Goal: Task Accomplishment & Management: Use online tool/utility

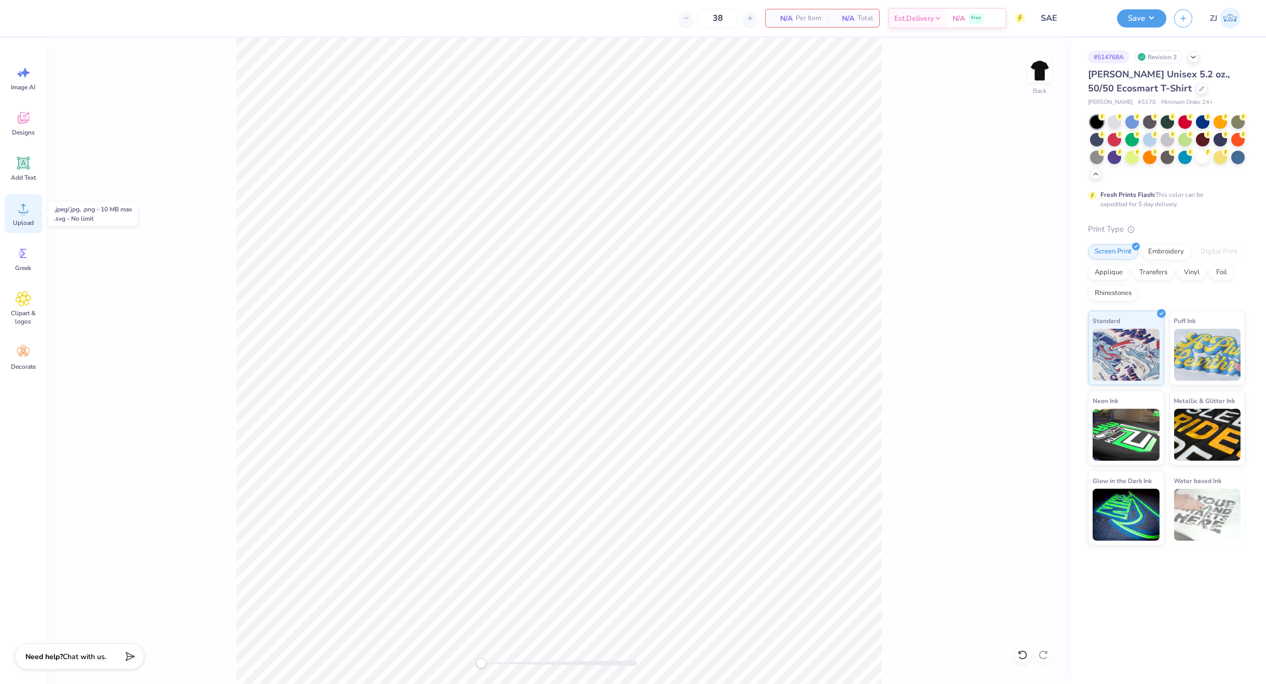
click at [24, 207] on icon at bounding box center [24, 208] width 16 height 16
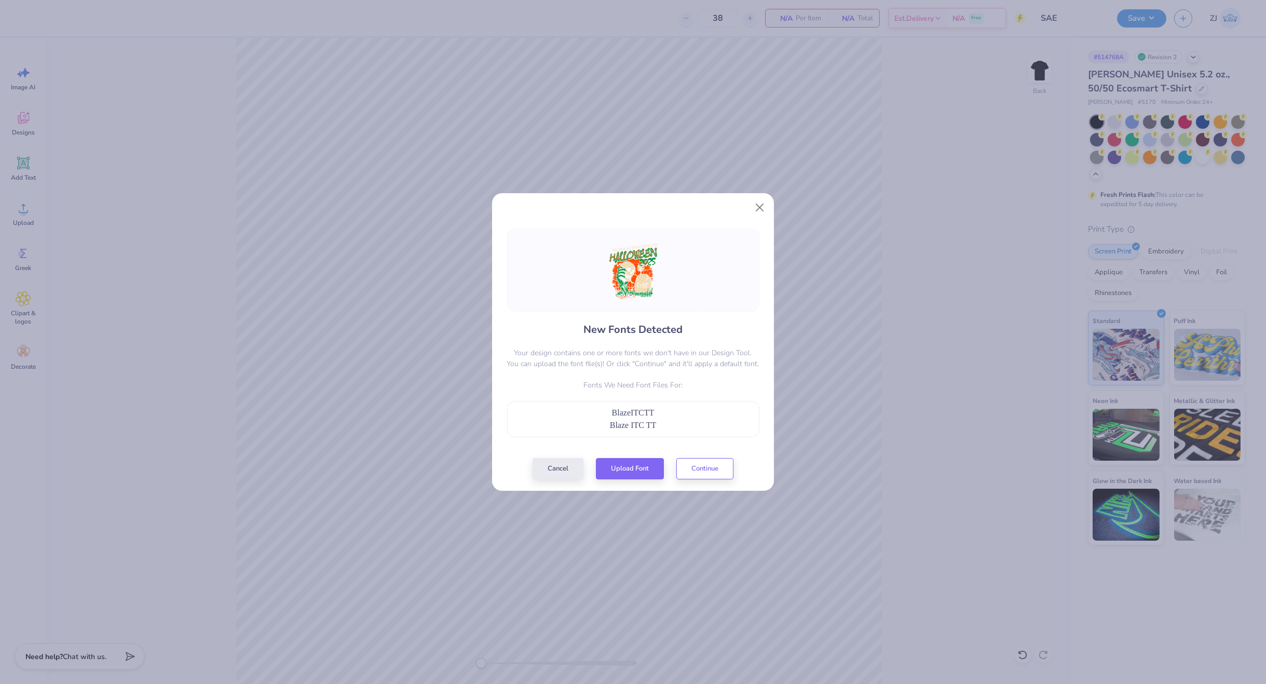
click at [645, 455] on div "New Fonts Detected Your design contains one or more fonts we don't have in our …" at bounding box center [633, 353] width 259 height 251
click at [649, 462] on button "Upload Font" at bounding box center [630, 465] width 68 height 21
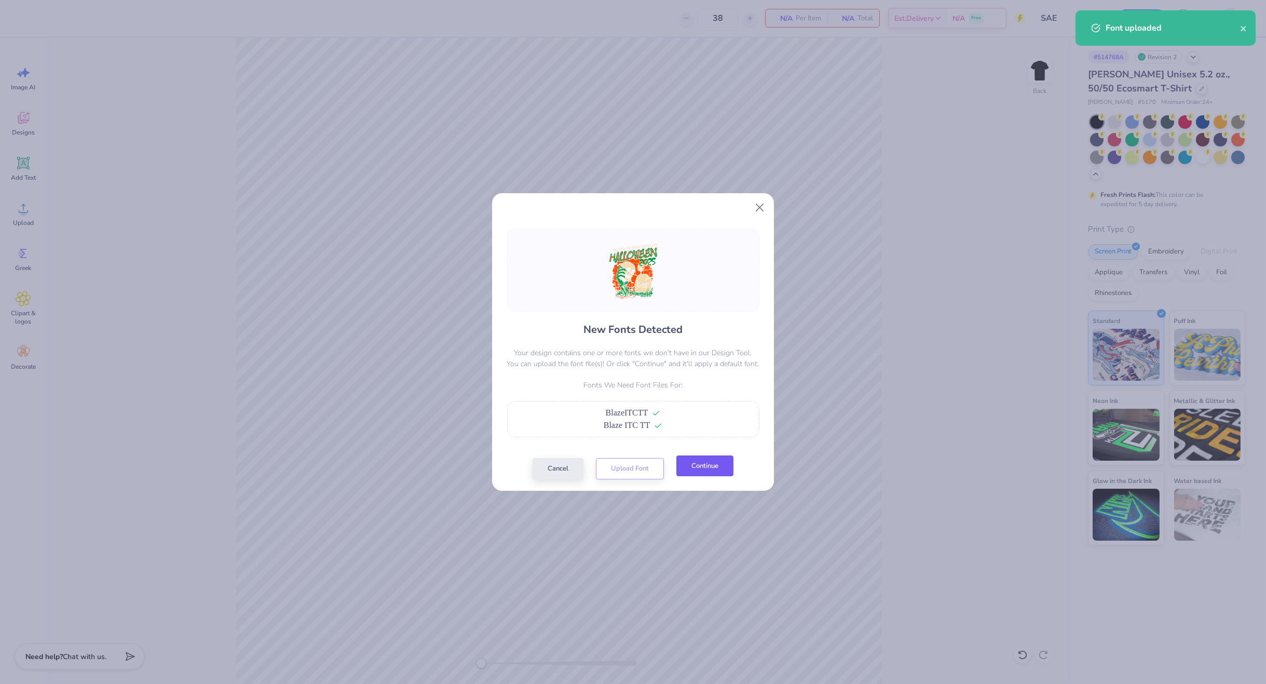
click at [718, 466] on button "Continue" at bounding box center [705, 465] width 57 height 21
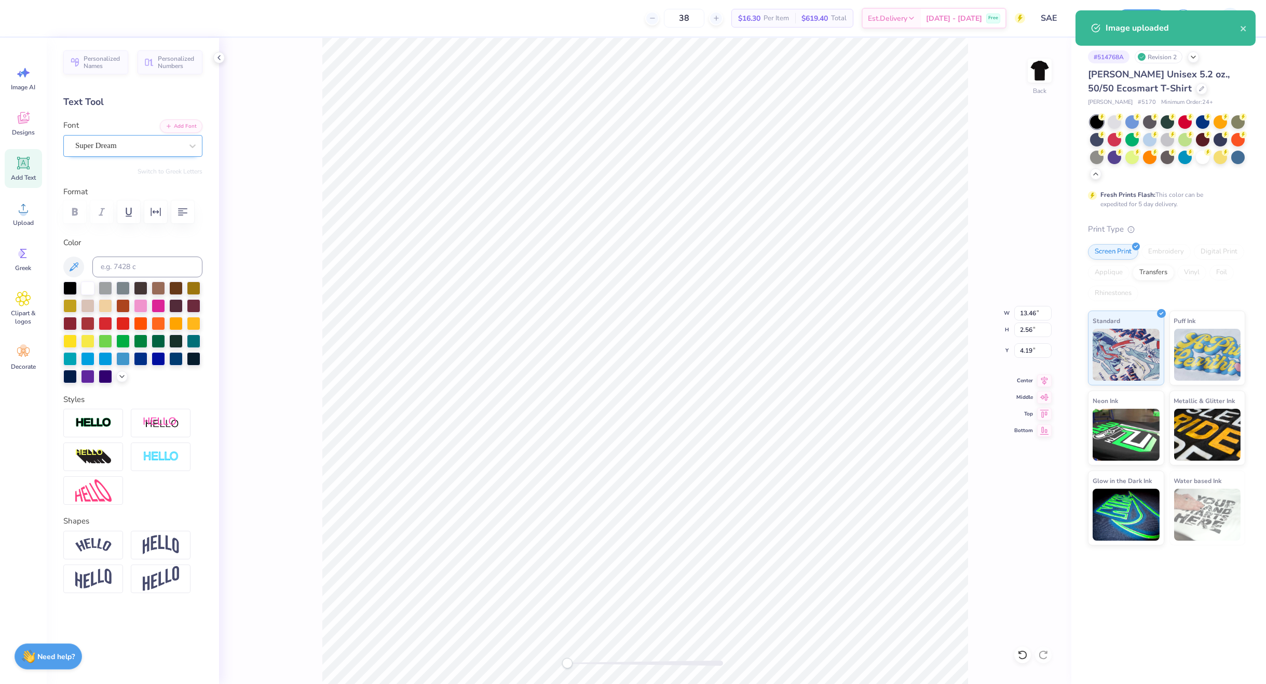
click at [112, 138] on div "Super Dream" at bounding box center [128, 146] width 109 height 16
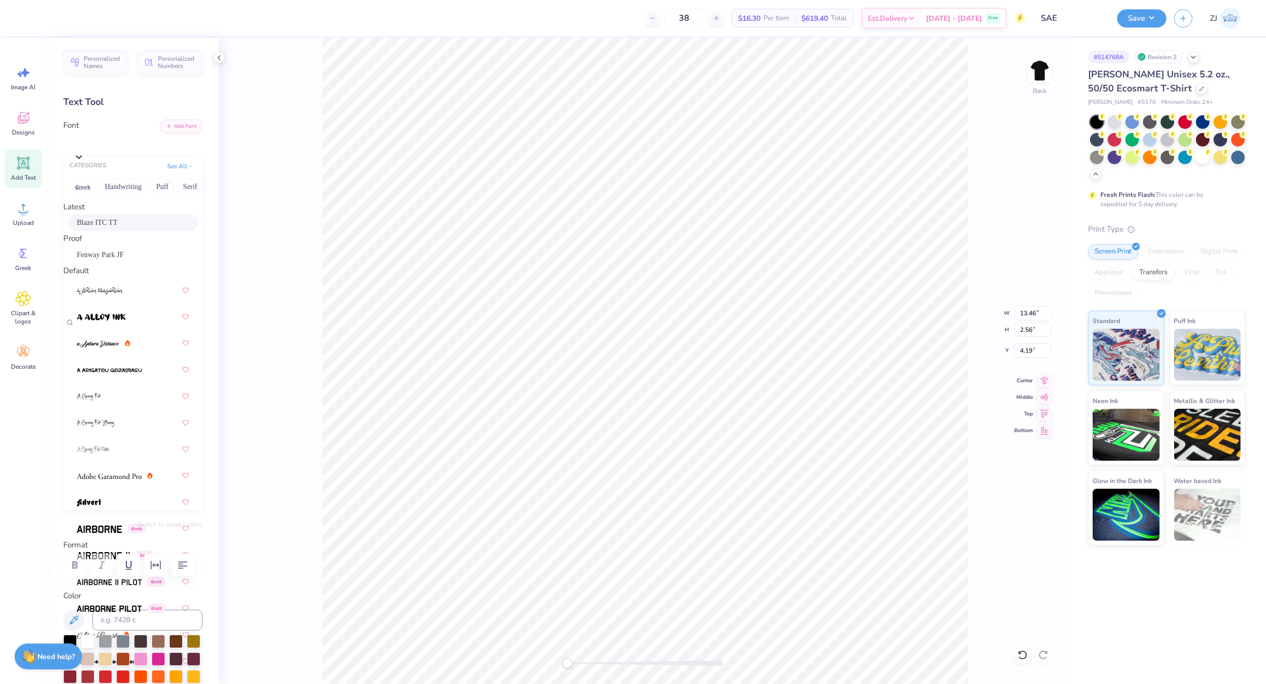
click at [111, 226] on div "Blaze ITC TT" at bounding box center [133, 222] width 112 height 11
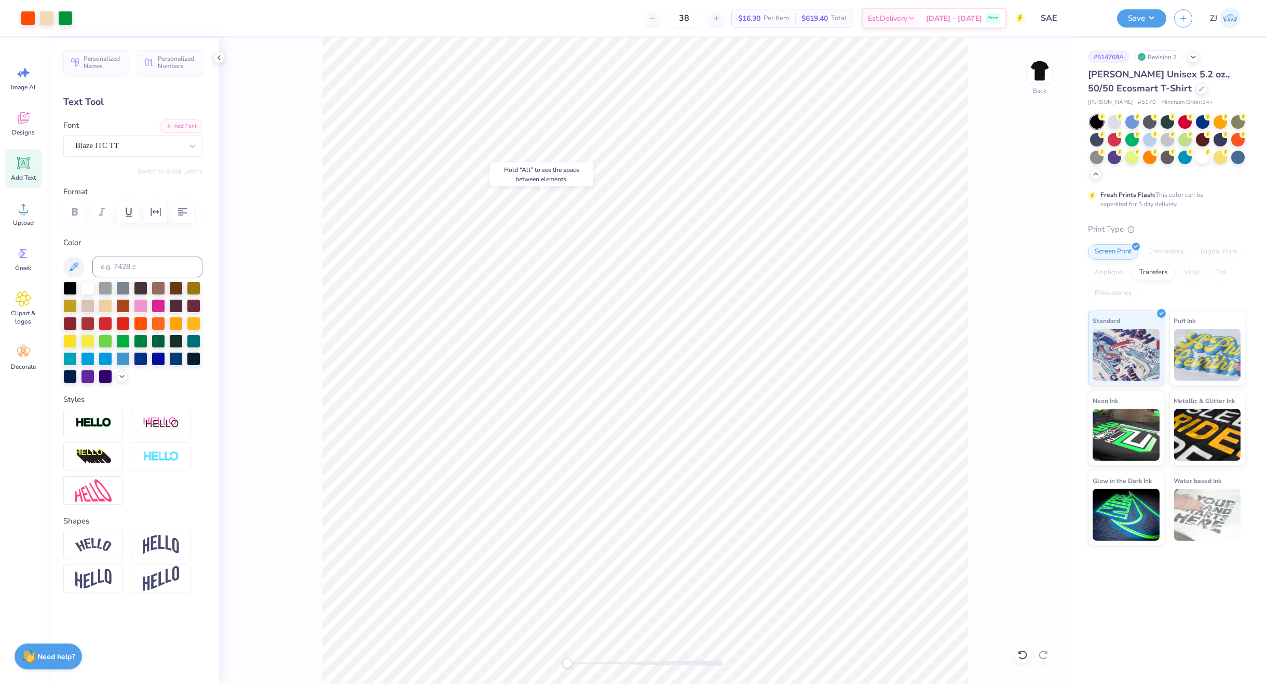
click at [522, 178] on body "Art colors 38 $16.30 Per Item $619.40 Total Est. Delivery [DATE] - [DATE] Free …" at bounding box center [633, 342] width 1266 height 684
click at [1020, 313] on input "14.79" at bounding box center [1033, 313] width 37 height 15
type input "12.00"
type input "13.89"
type input "5.80"
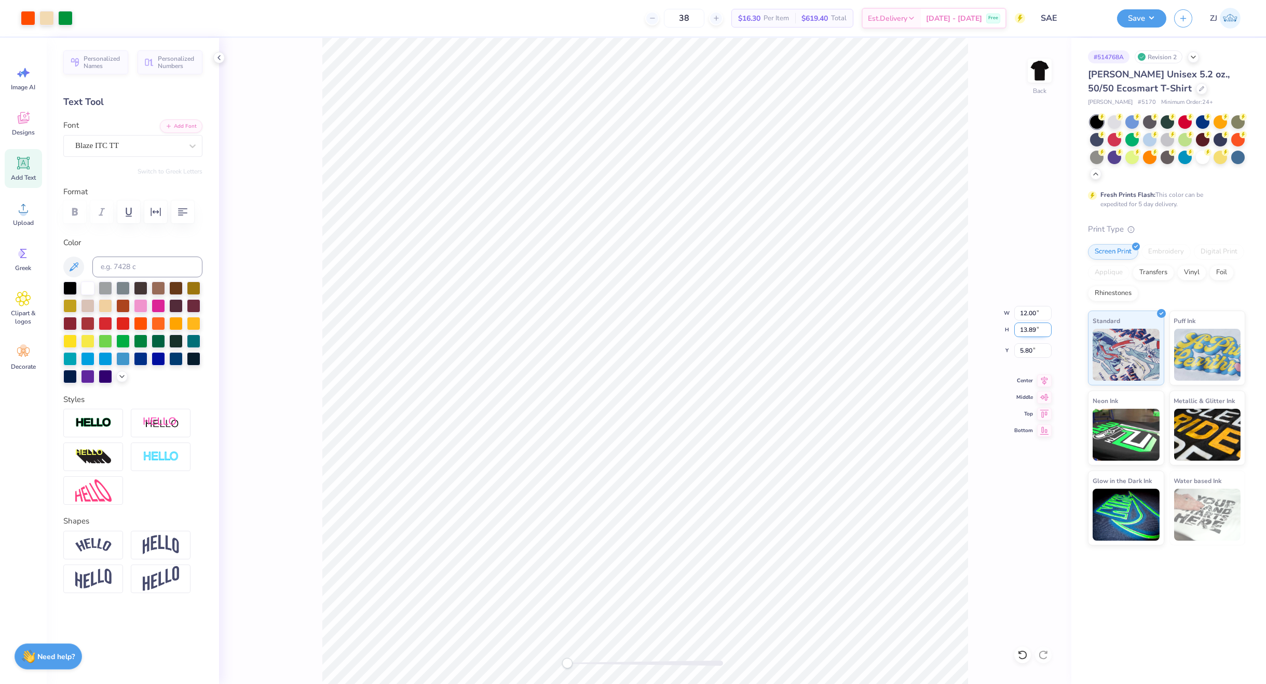
click at [1020, 330] on input "13.89" at bounding box center [1033, 329] width 37 height 15
type input "13"
type input "11.23"
type input "13.00"
click at [1020, 354] on input "6.25" at bounding box center [1033, 350] width 37 height 15
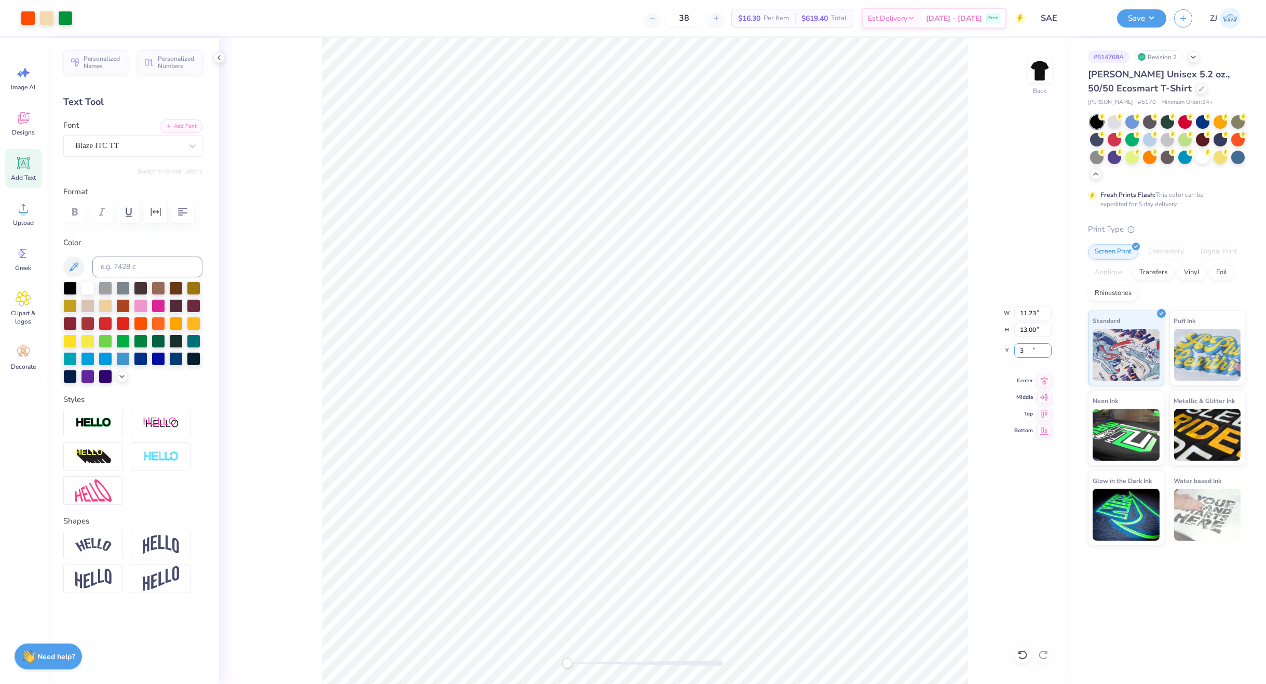
type input "3.00"
click at [1020, 353] on input "3.00" at bounding box center [1033, 350] width 37 height 15
type input "2.50"
click at [1020, 12] on button "Save" at bounding box center [1141, 17] width 49 height 18
click at [1020, 13] on button "Save" at bounding box center [1141, 17] width 49 height 18
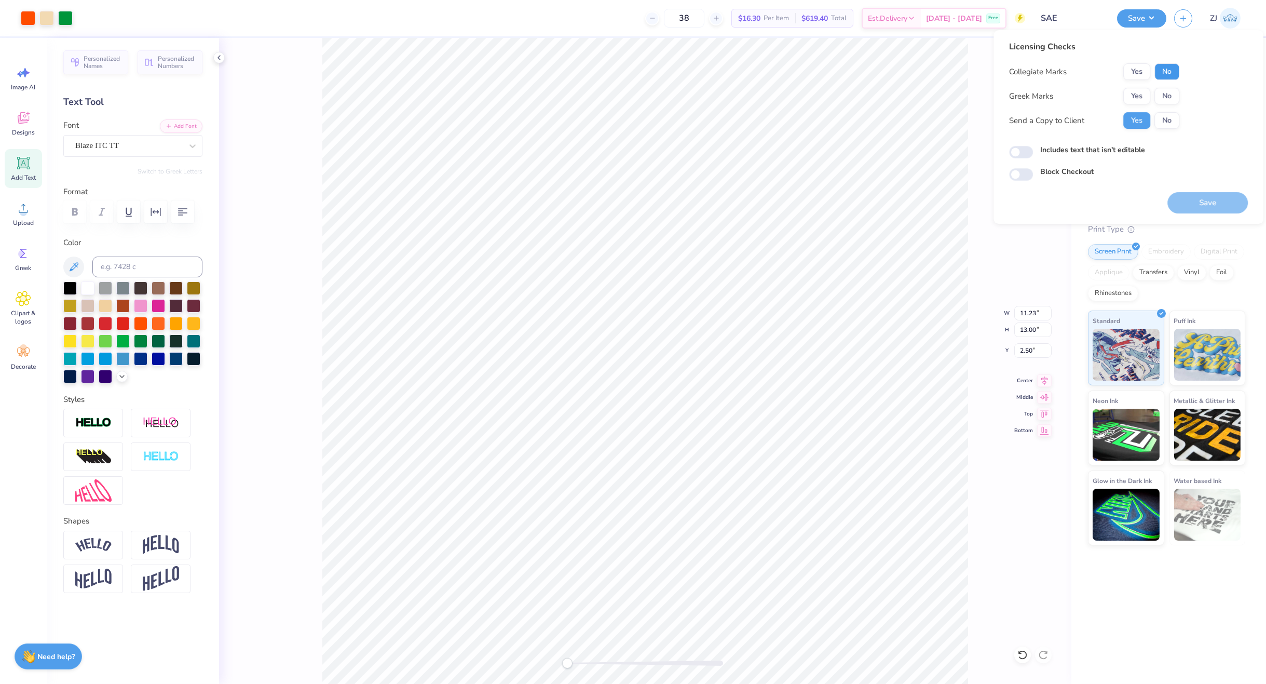
click at [1020, 70] on button "No" at bounding box center [1167, 71] width 25 height 17
click at [1020, 90] on button "Yes" at bounding box center [1137, 96] width 27 height 17
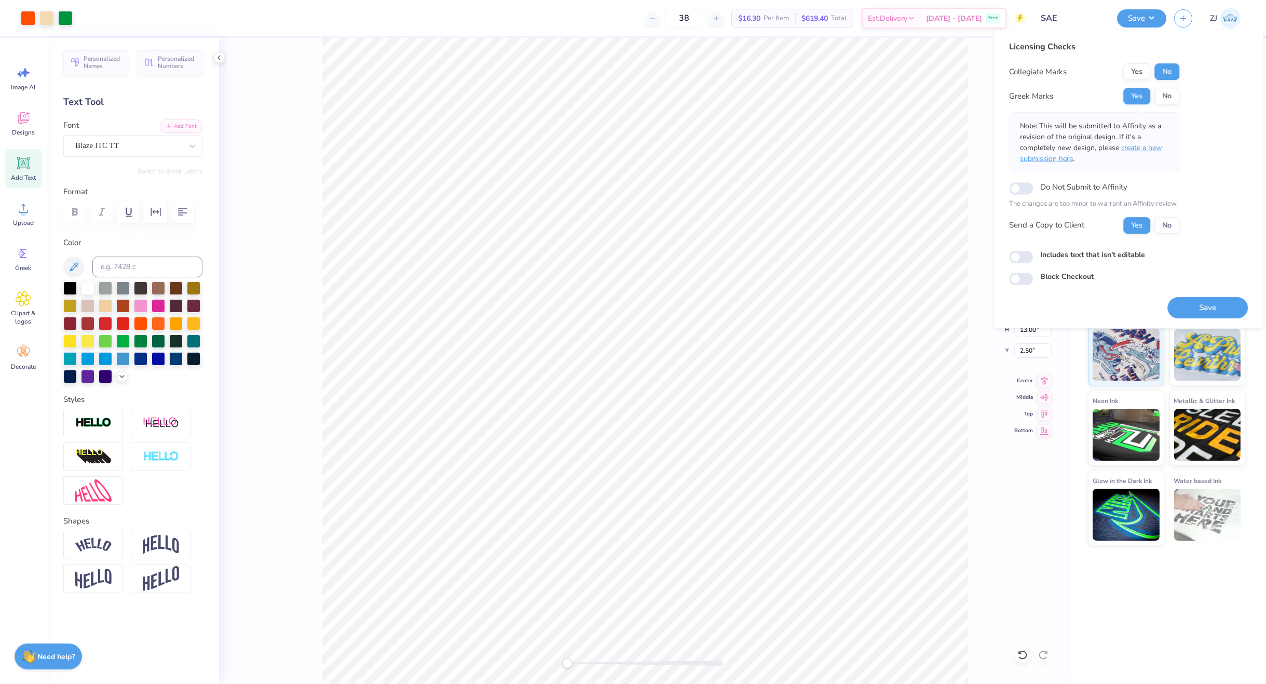
click at [1020, 147] on span "create a new submission here" at bounding box center [1091, 153] width 142 height 21
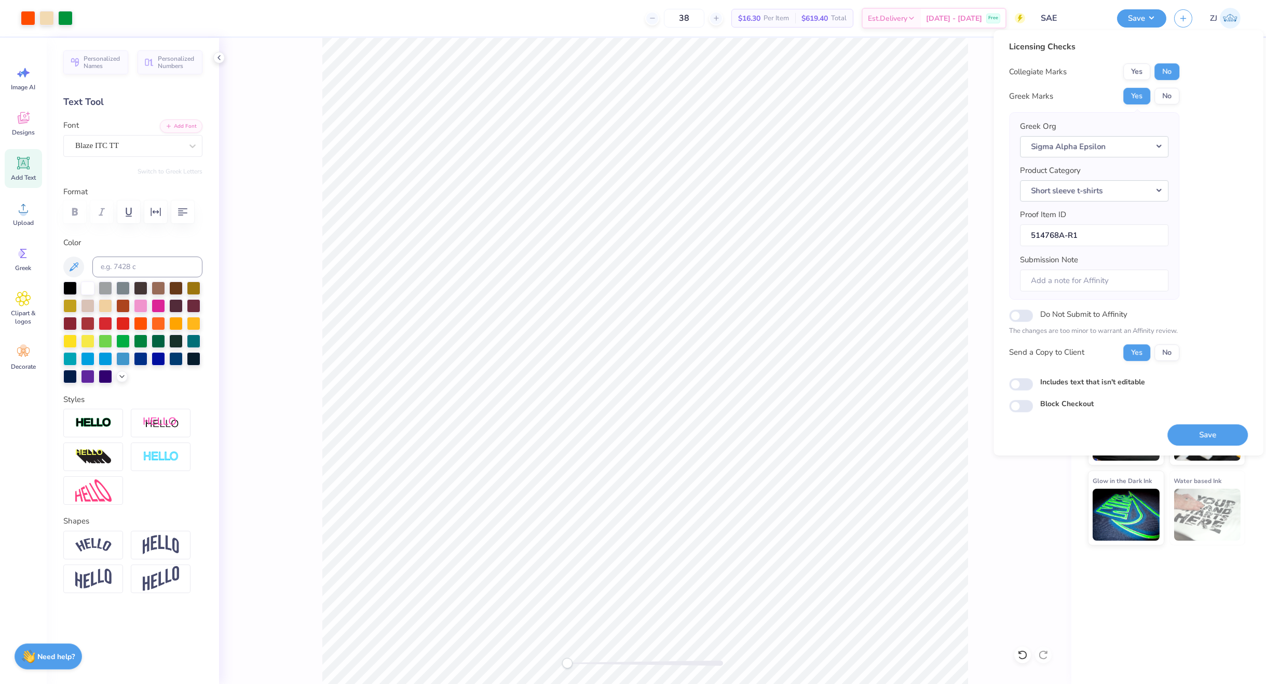
click at [1008, 385] on div "Licensing Checks Collegiate Marks Yes No Greek Marks Yes No Greek Org Sigma Alp…" at bounding box center [1129, 242] width 270 height 425
click at [1017, 385] on input "Includes text that isn't editable" at bounding box center [1021, 384] width 24 height 12
checkbox input "true"
click at [1020, 441] on button "Save" at bounding box center [1208, 434] width 80 height 21
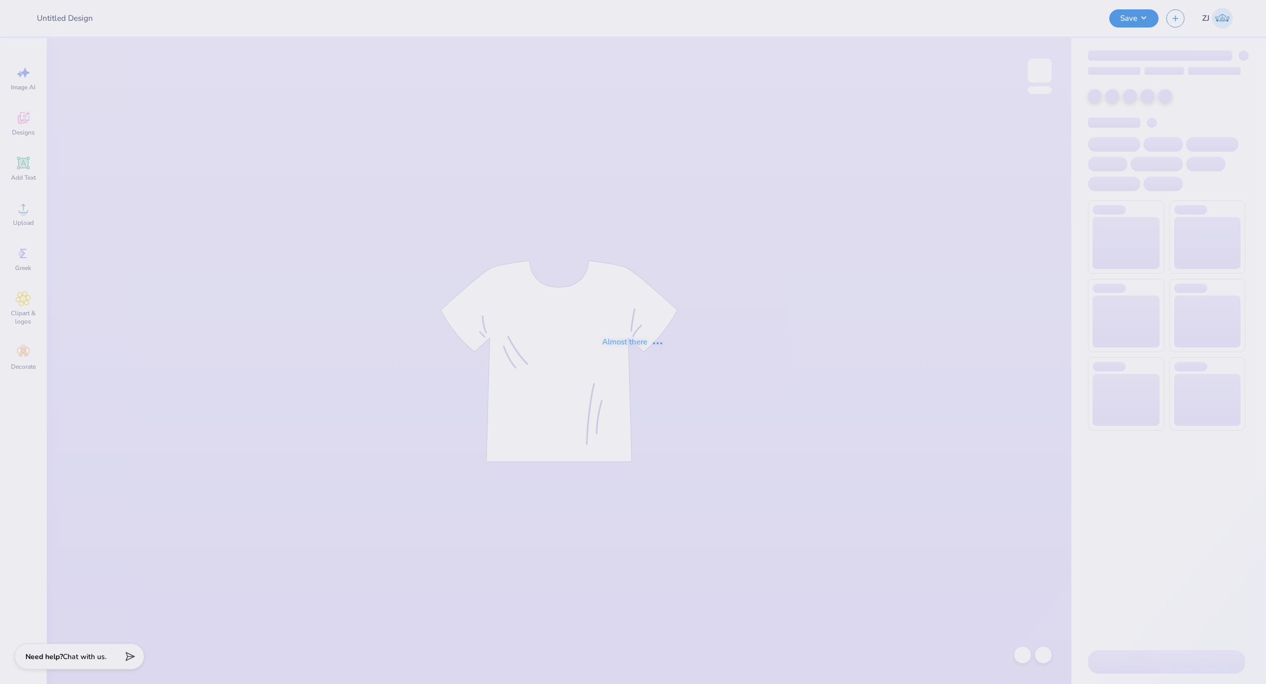
type input "Molly Mae : Mississippi College"
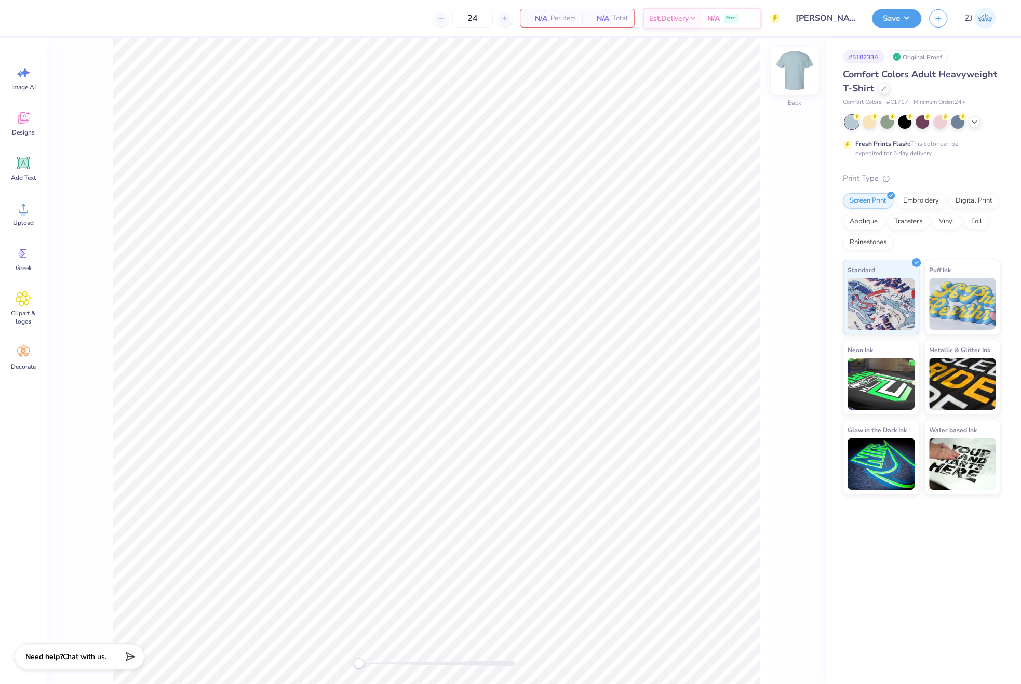
click at [782, 70] on img at bounding box center [795, 71] width 42 height 42
click at [793, 69] on img at bounding box center [795, 71] width 42 height 42
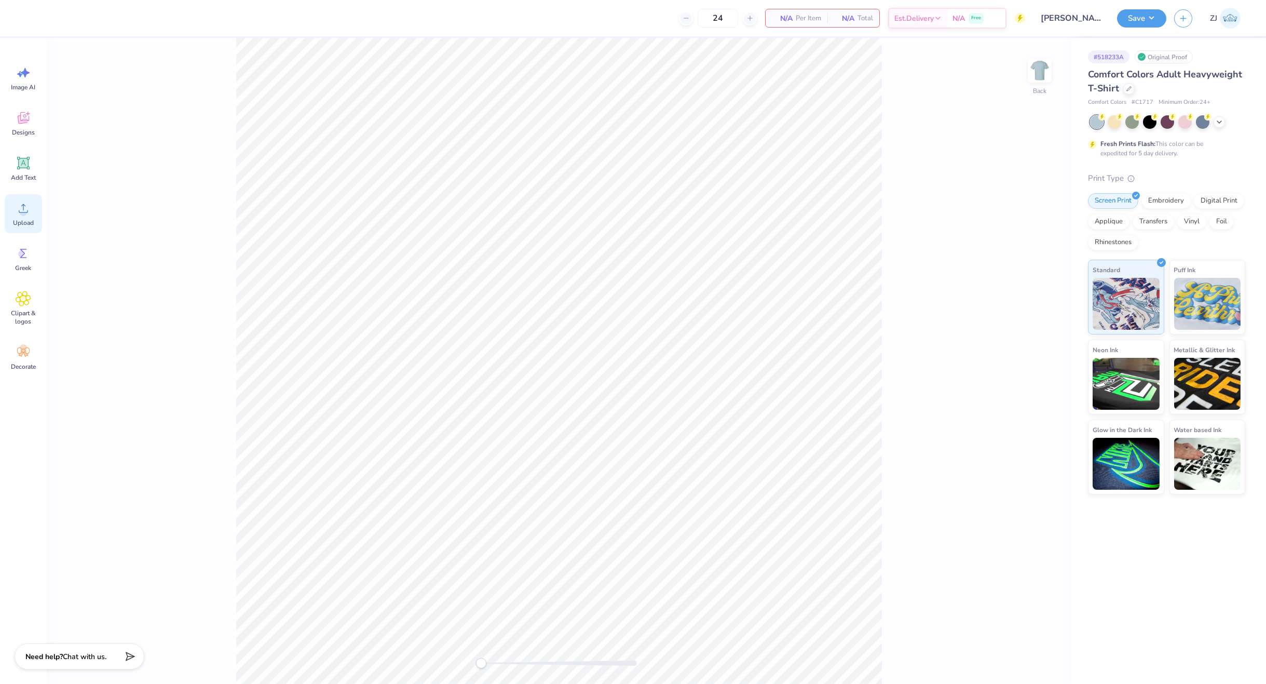
click at [22, 212] on icon at bounding box center [23, 208] width 9 height 9
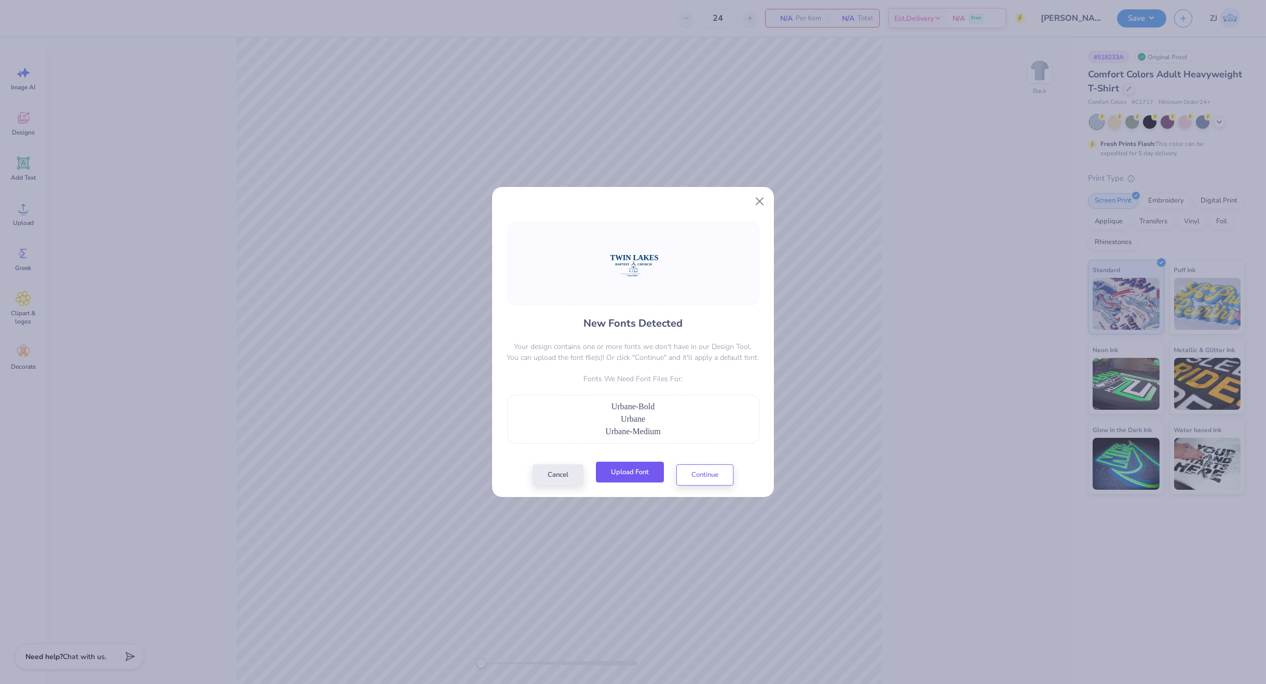
click at [644, 468] on button "Upload Font" at bounding box center [630, 472] width 68 height 21
click at [639, 479] on button "Upload Font" at bounding box center [630, 472] width 68 height 21
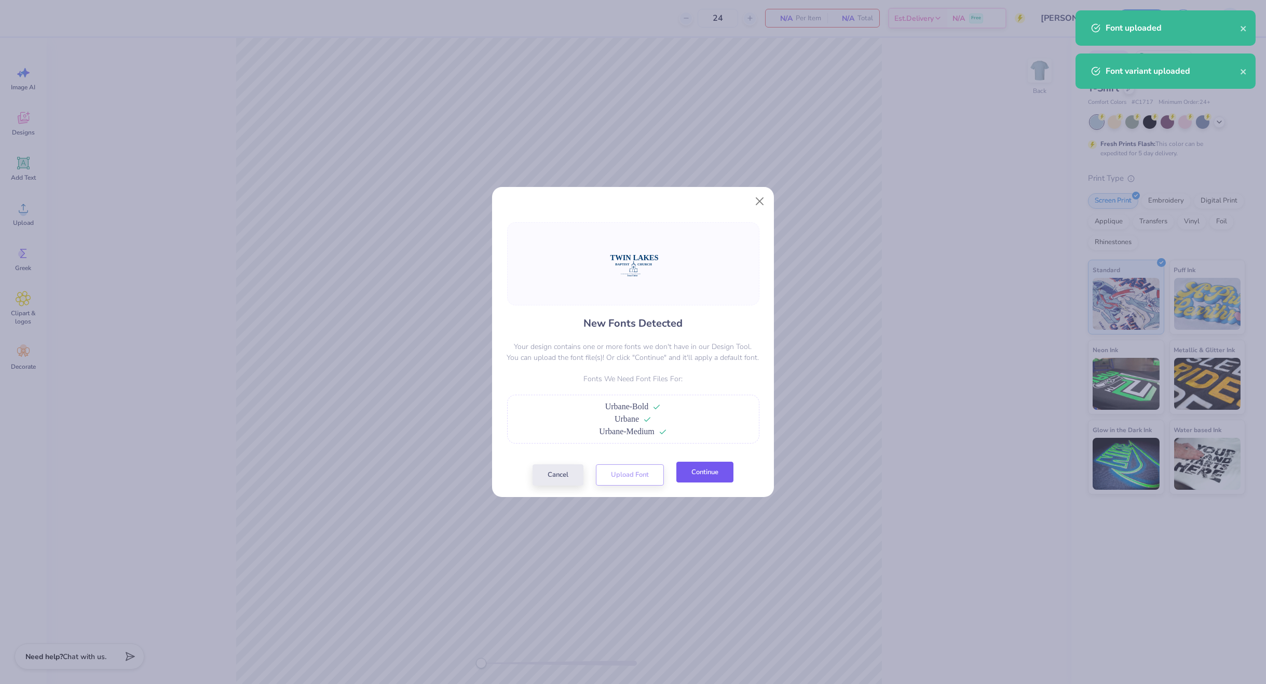
click at [700, 473] on button "Continue" at bounding box center [705, 472] width 57 height 21
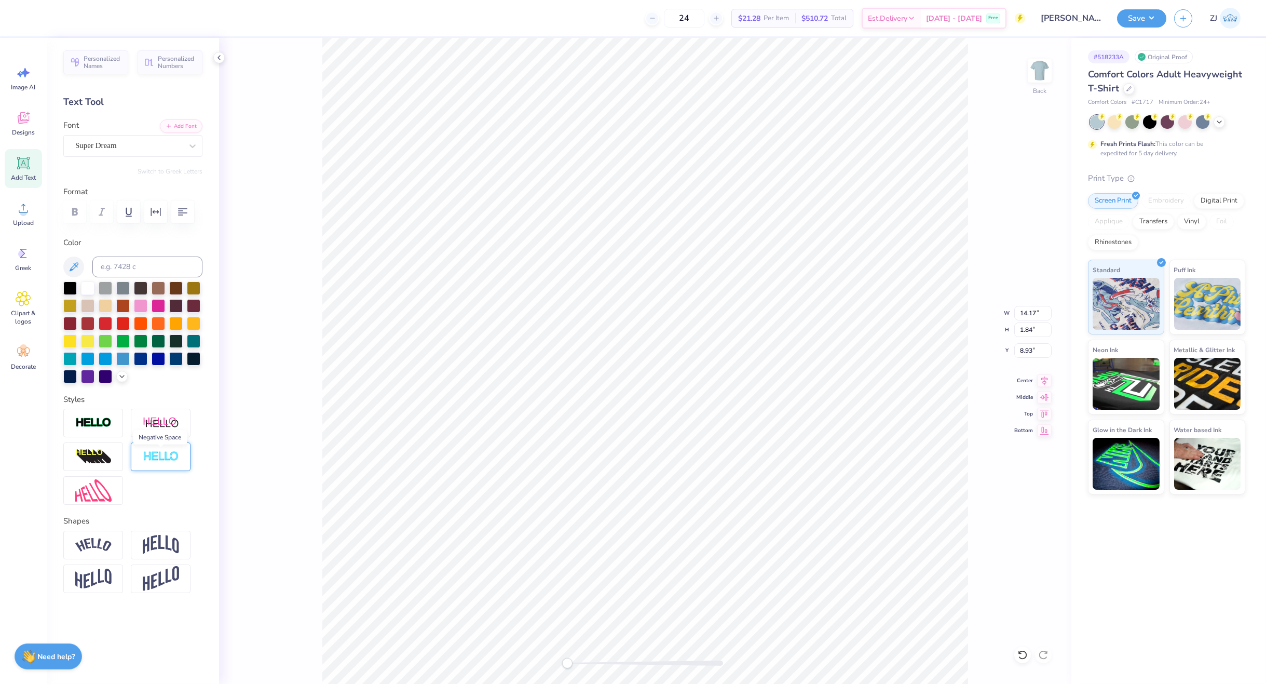
click at [161, 460] on img at bounding box center [161, 457] width 36 height 12
click at [99, 143] on div "Super Dream" at bounding box center [128, 146] width 109 height 16
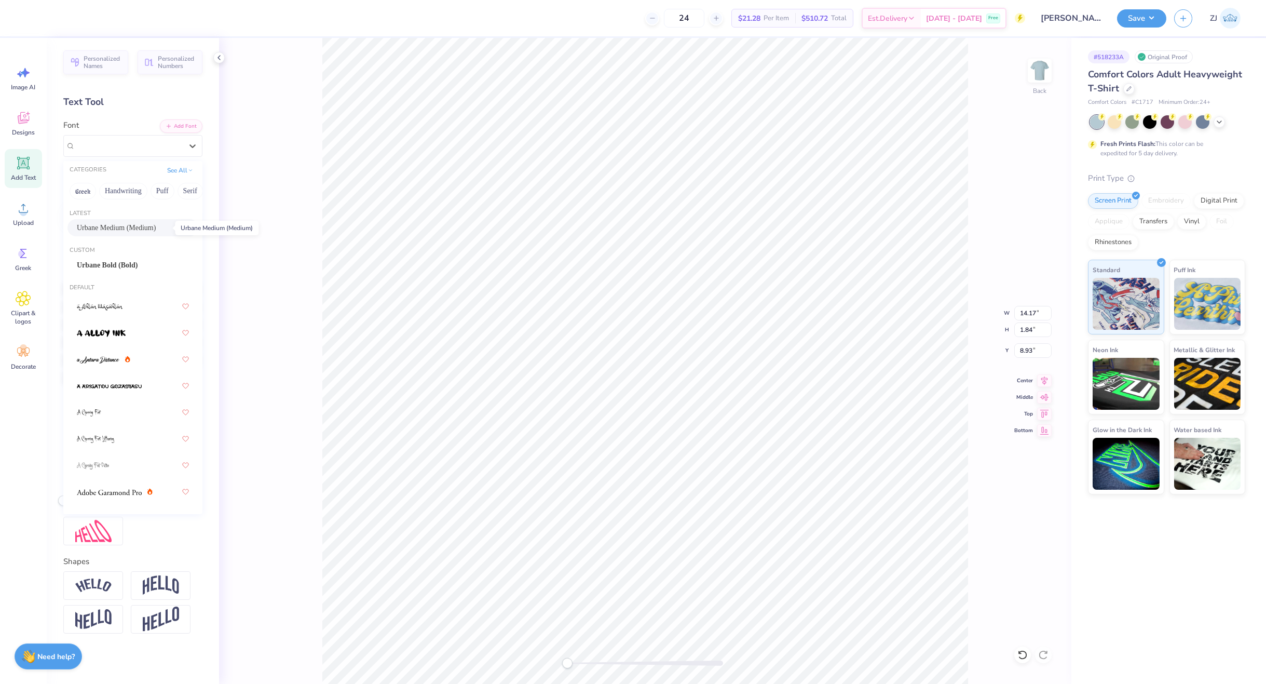
click at [106, 230] on span "Urbane Medium (Medium)" at bounding box center [116, 227] width 79 height 11
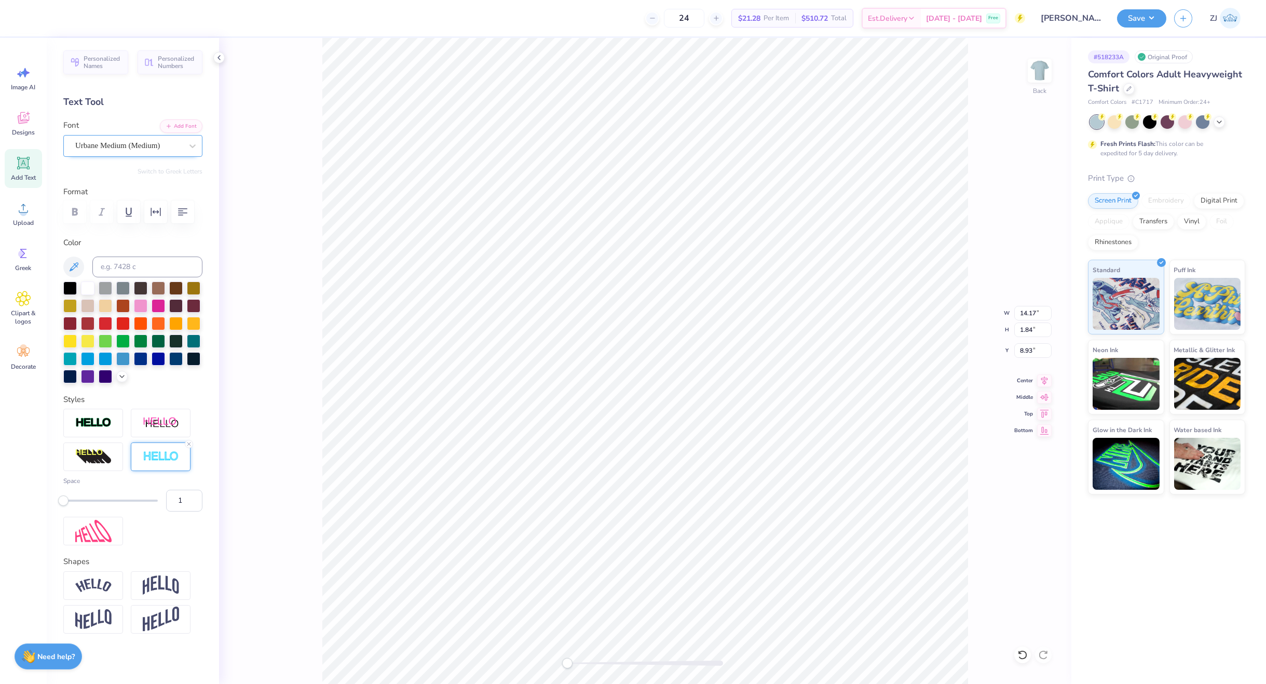
click at [91, 151] on div "Urbane Medium (Medium)" at bounding box center [128, 146] width 109 height 16
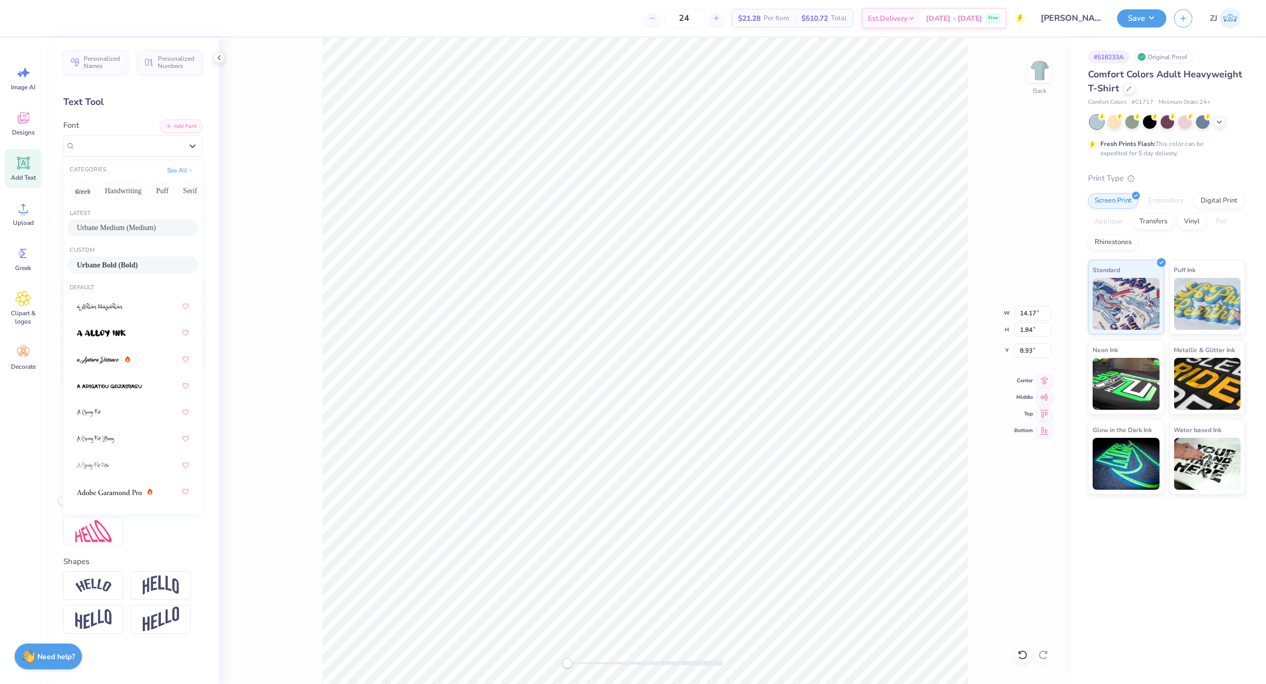
click at [116, 261] on span "Urbane Bold (Bold)" at bounding box center [107, 265] width 61 height 11
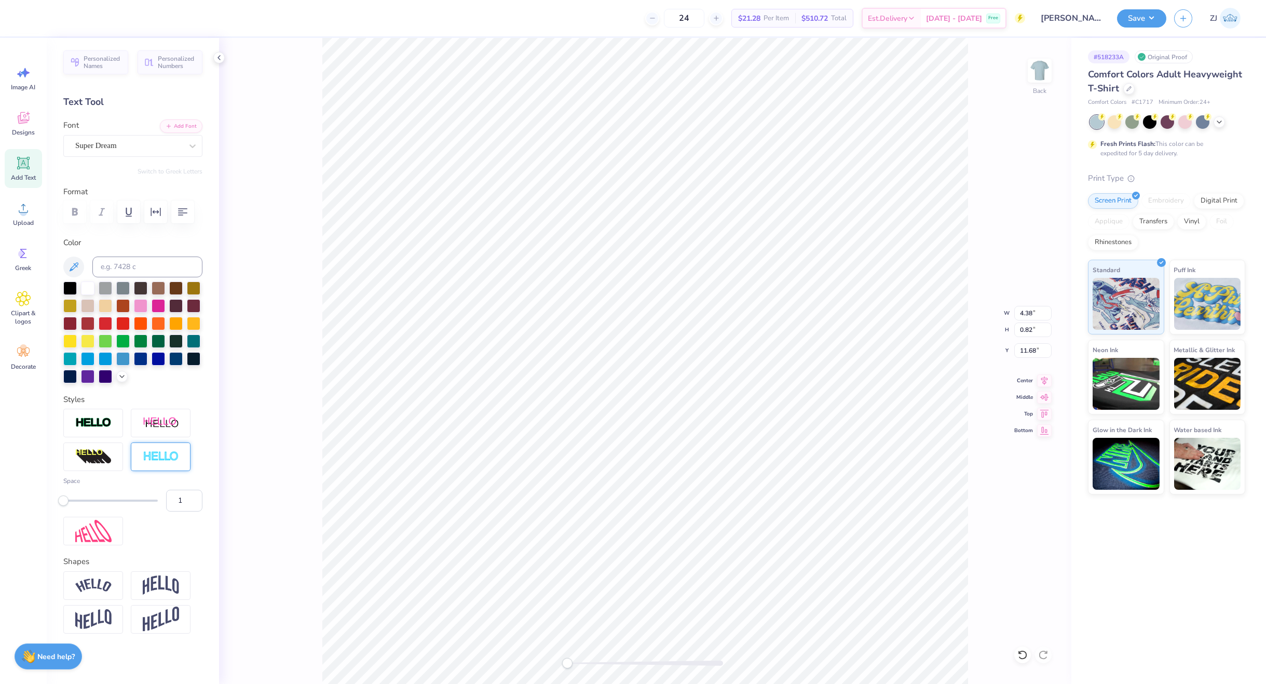
type input "4.38"
type input "0.82"
type input "11.68"
click at [112, 160] on div "Personalized Names Personalized Numbers Text Tool Add Font Font Super Dream Swi…" at bounding box center [133, 361] width 172 height 646
click at [111, 152] on div at bounding box center [128, 146] width 107 height 14
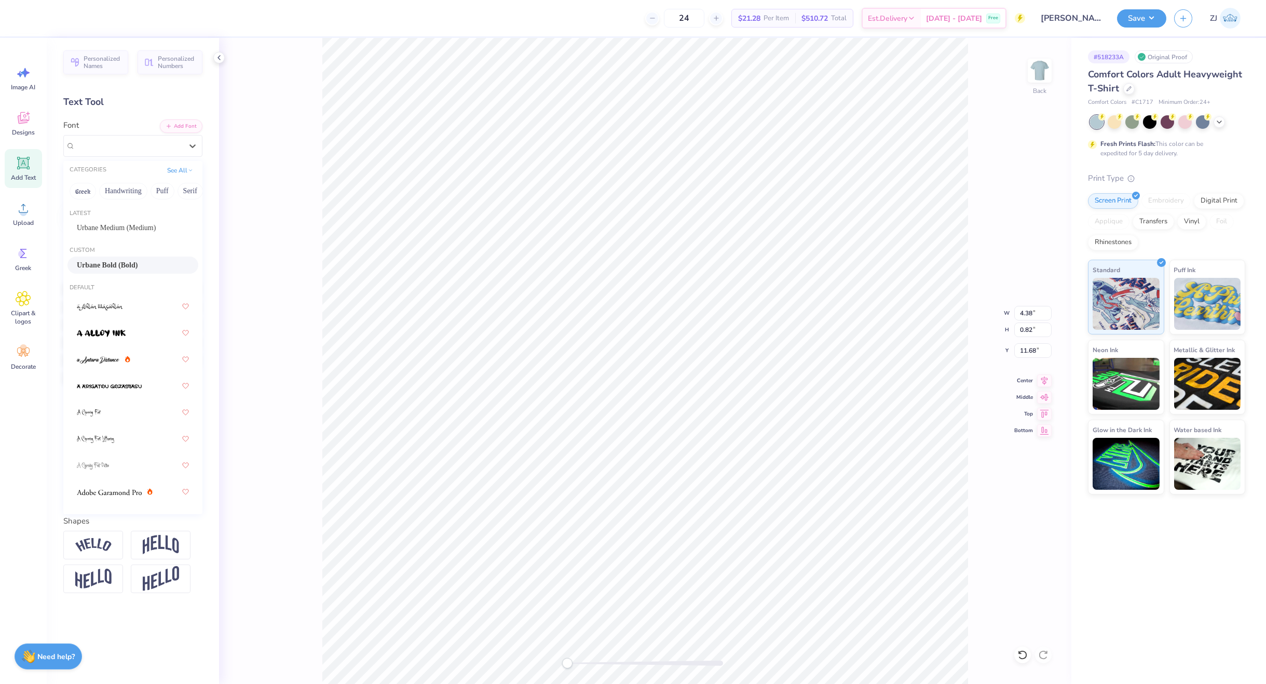
click at [103, 262] on span "Urbane Bold (Bold)" at bounding box center [107, 265] width 61 height 11
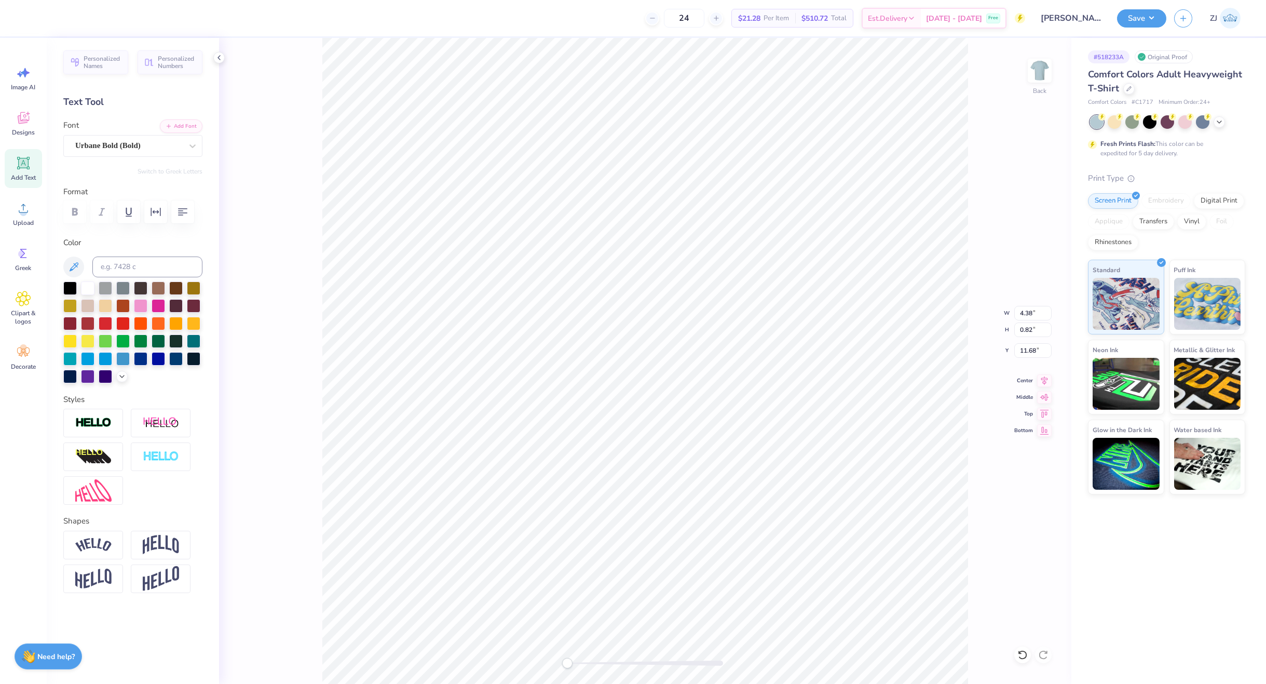
type input "4.17"
type input "0.80"
type input "11.69"
click at [109, 147] on div "Super Dream" at bounding box center [128, 146] width 109 height 16
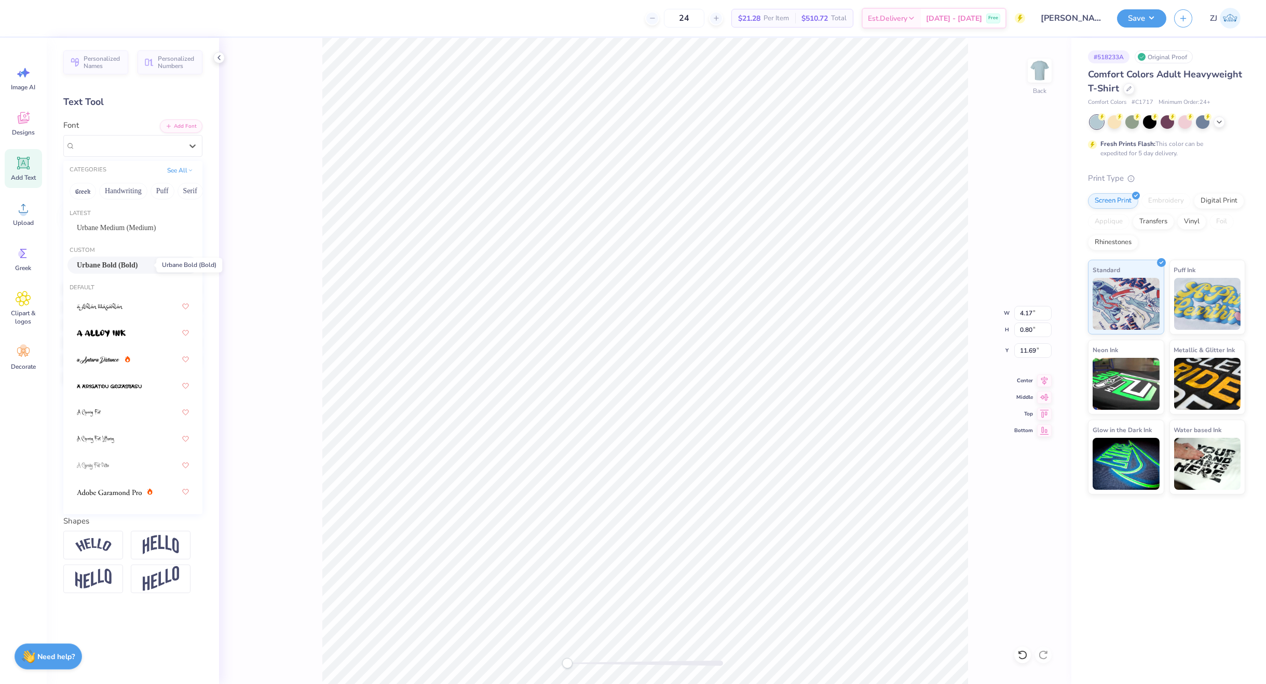
click at [125, 262] on span "Urbane Bold (Bold)" at bounding box center [107, 265] width 61 height 11
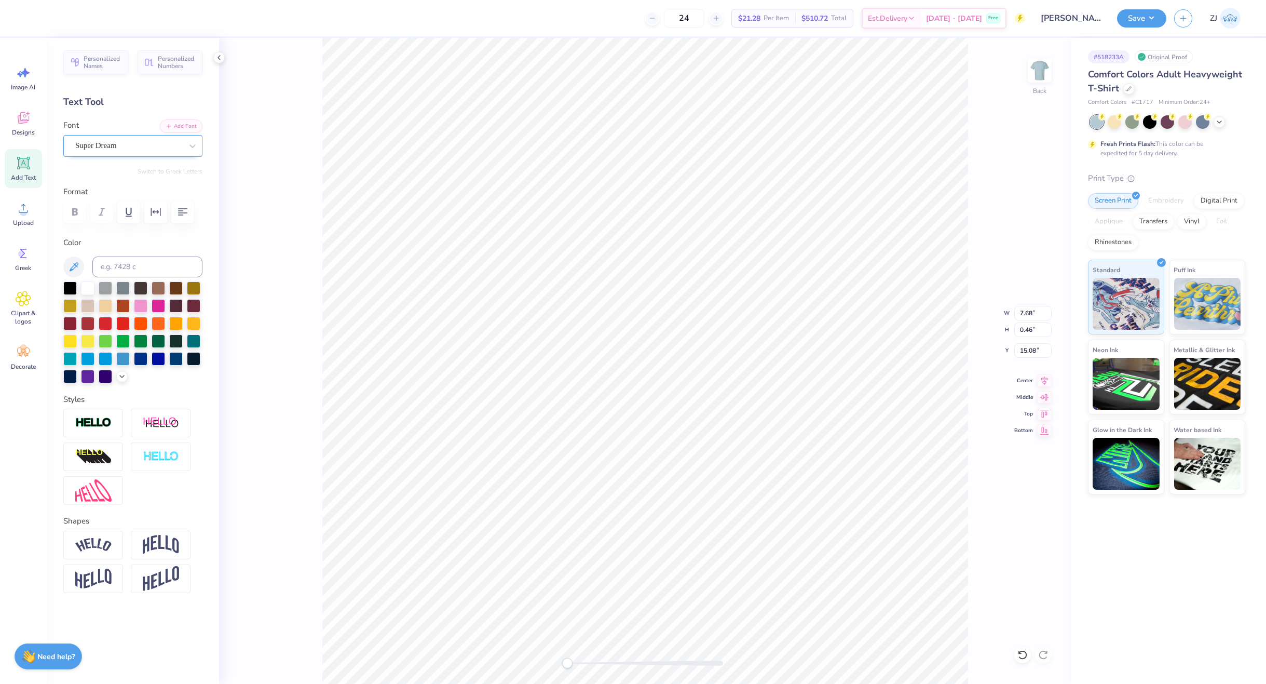
click at [96, 146] on div "Super Dream" at bounding box center [128, 146] width 109 height 16
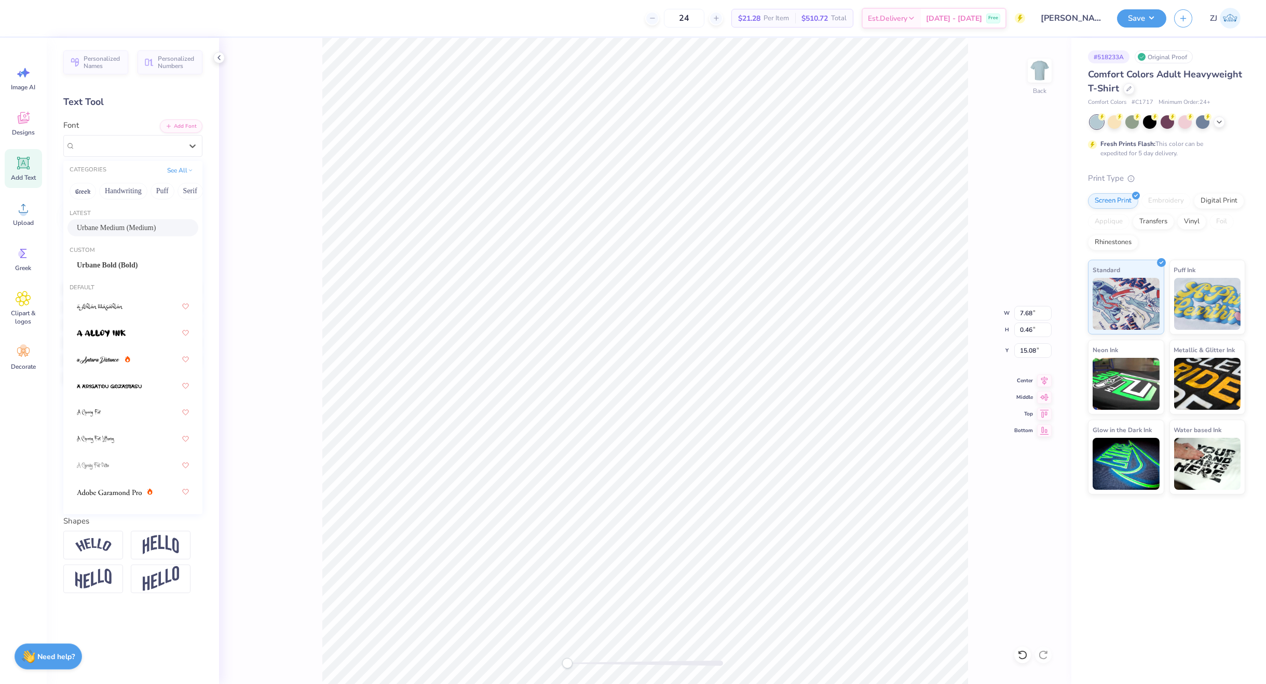
click at [114, 227] on span "Urbane Medium (Medium)" at bounding box center [116, 227] width 79 height 11
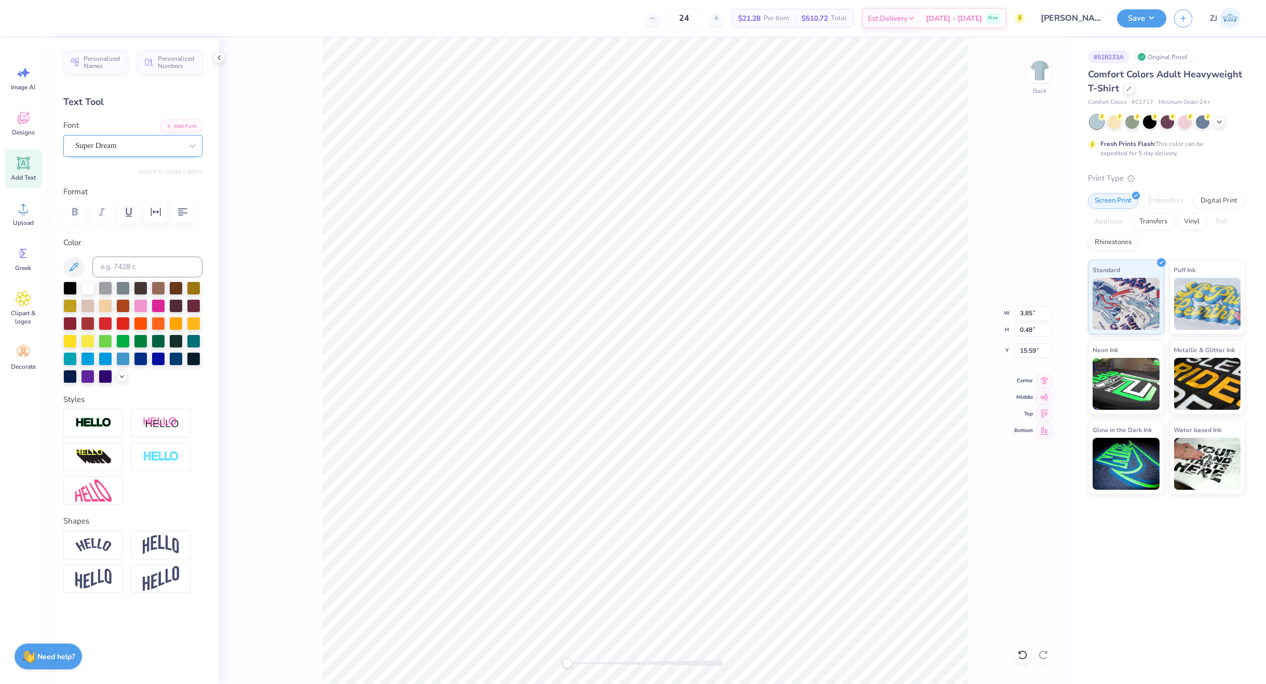
click at [120, 143] on div "Super Dream" at bounding box center [128, 146] width 109 height 16
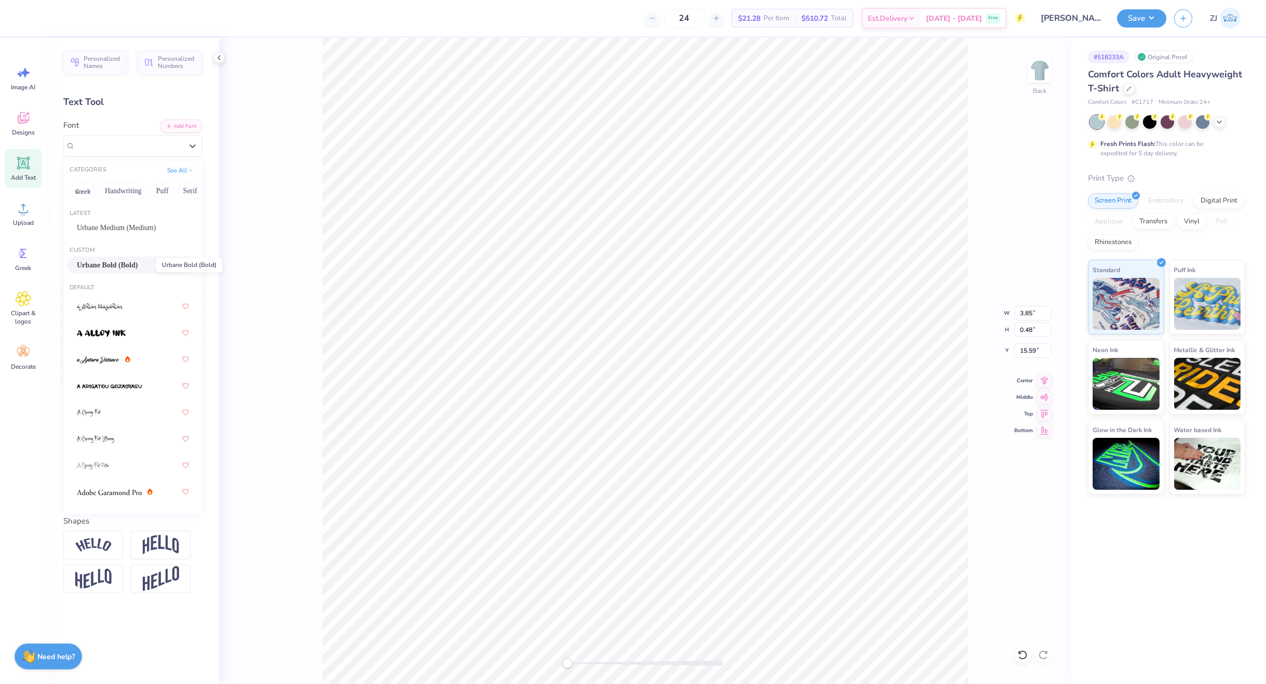
click at [113, 268] on span "Urbane Bold (Bold)" at bounding box center [107, 265] width 61 height 11
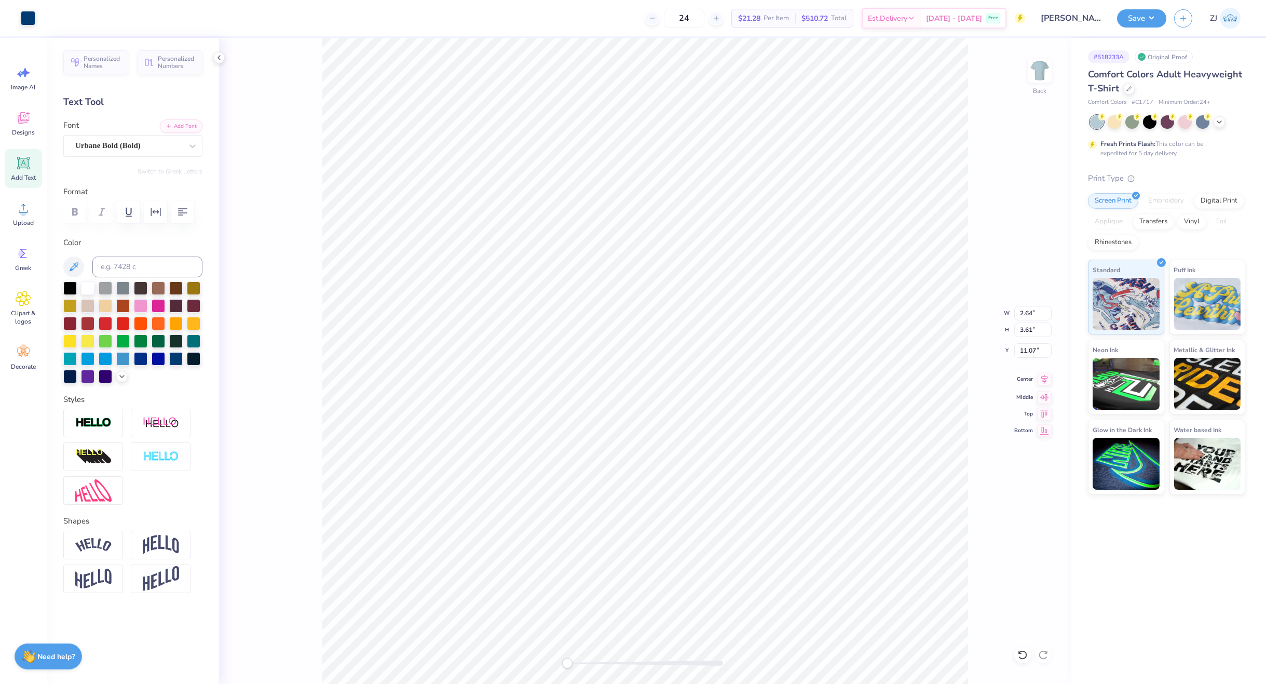
click at [1042, 381] on icon at bounding box center [1044, 379] width 15 height 12
click at [1045, 377] on icon at bounding box center [1045, 378] width 7 height 9
type input "11.82"
type input "0.82"
click at [1040, 378] on icon at bounding box center [1044, 379] width 15 height 12
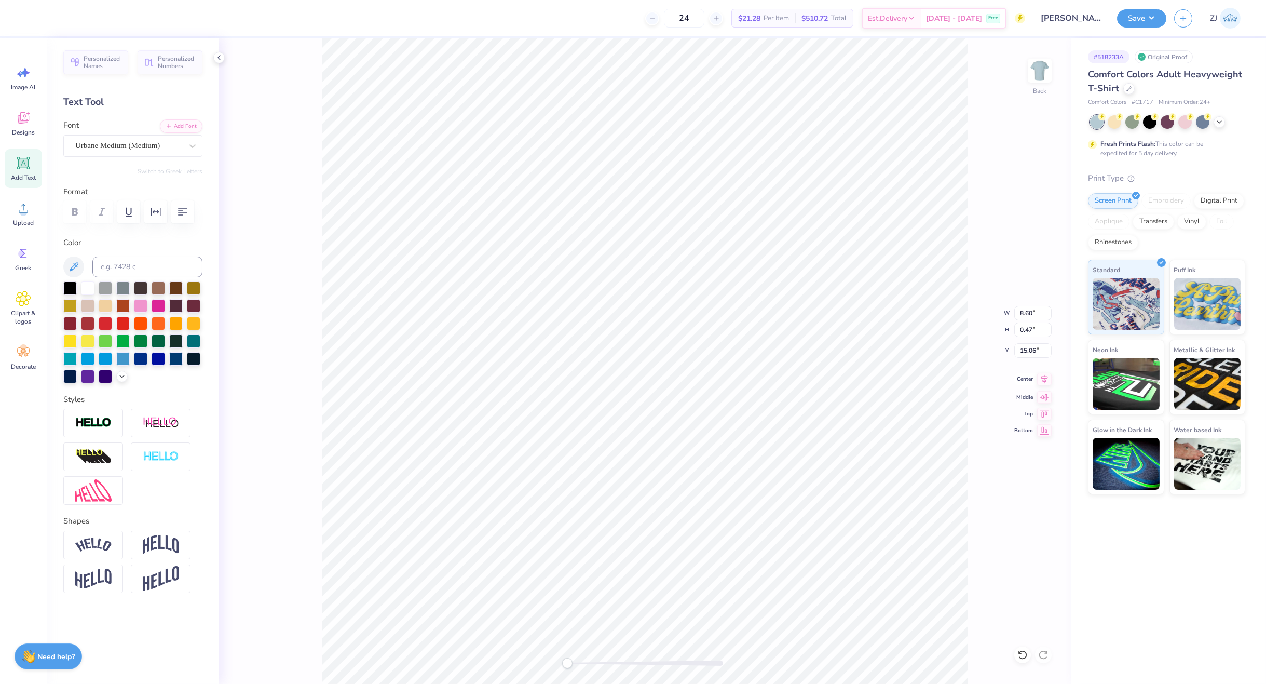
click at [1039, 380] on icon at bounding box center [1044, 379] width 15 height 12
click at [1040, 379] on icon at bounding box center [1044, 379] width 15 height 12
click at [1041, 380] on icon at bounding box center [1044, 379] width 15 height 12
click at [164, 463] on img at bounding box center [161, 457] width 36 height 12
click at [183, 511] on input "2" at bounding box center [184, 501] width 36 height 22
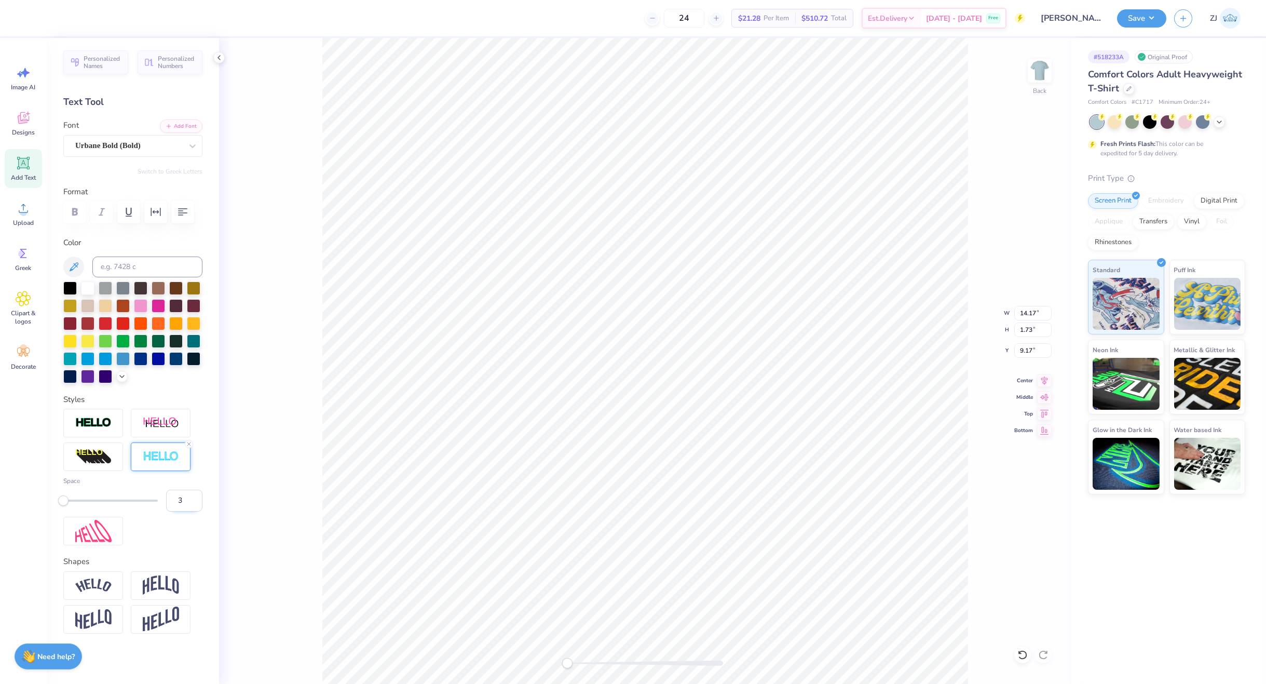
type input "3"
click at [183, 511] on input "3" at bounding box center [184, 501] width 36 height 22
click at [1029, 315] on input "14.17" at bounding box center [1033, 313] width 37 height 15
type input "12.00"
type input "5.92"
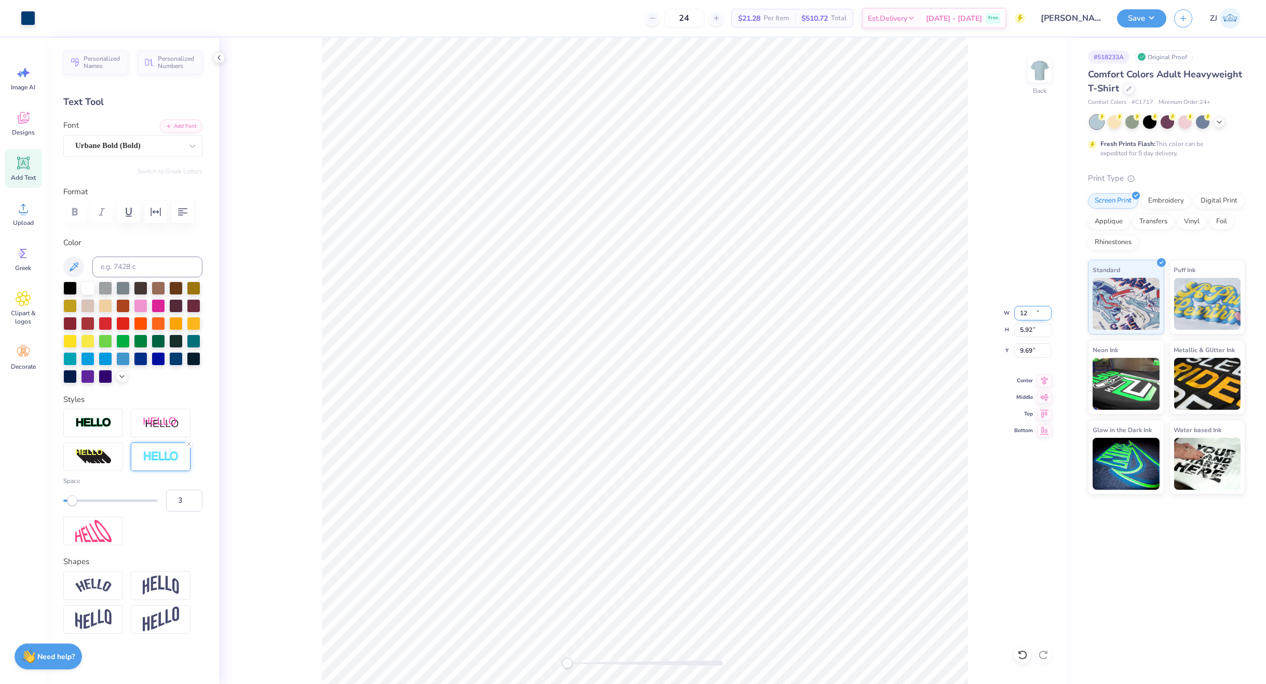
type input "9.69"
drag, startPoint x: 102, startPoint y: 625, endPoint x: 274, endPoint y: 560, distance: 184.2
click at [103, 592] on img at bounding box center [93, 585] width 36 height 14
click at [1033, 314] on input "13.79" at bounding box center [1033, 313] width 37 height 15
type input "12.00"
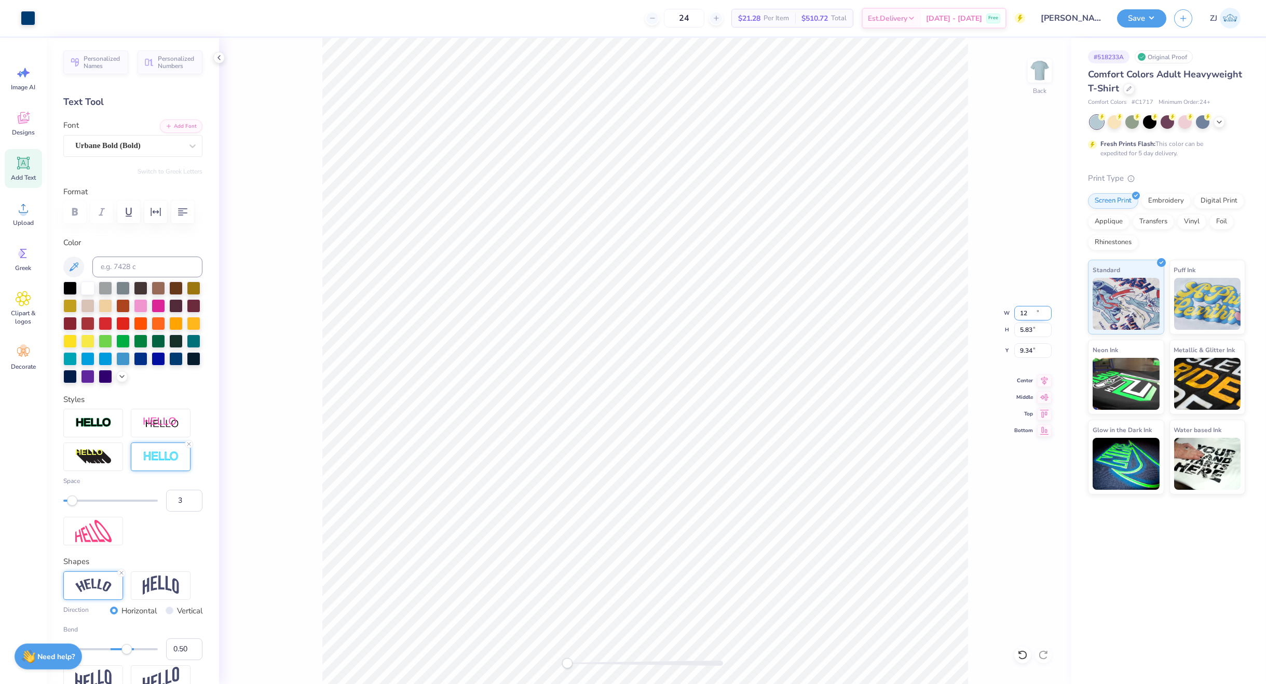
type input "5.83"
click at [1026, 347] on input "9.34" at bounding box center [1033, 350] width 37 height 15
type input "3.00"
type input "9.34"
click at [1047, 650] on icon at bounding box center [1044, 655] width 10 height 10
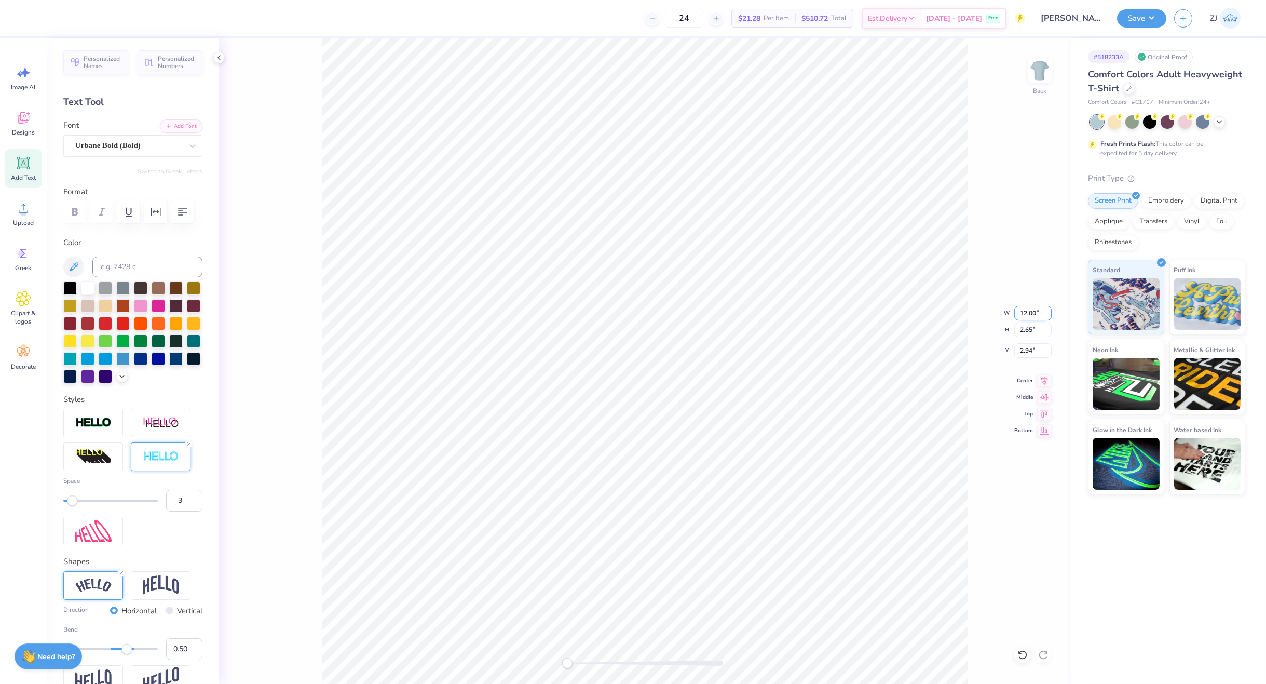
click at [1031, 311] on input "12.00" at bounding box center [1033, 313] width 37 height 15
type input "12.50"
type input "2.76"
type input "13.15"
type input "2.90"
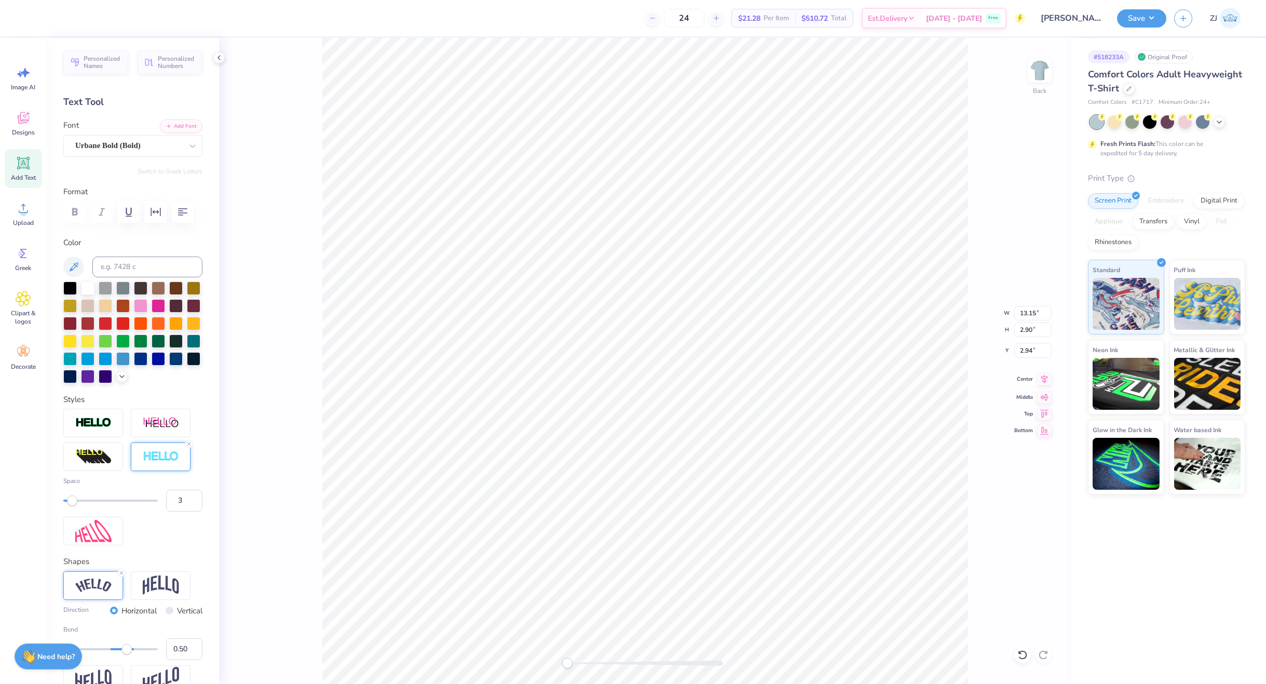
click at [1046, 376] on icon at bounding box center [1044, 379] width 15 height 12
click at [1032, 308] on input "13.15" at bounding box center [1033, 313] width 37 height 15
type input "12.00"
type input "5.37"
click at [1032, 350] on input "3.20" at bounding box center [1033, 350] width 37 height 15
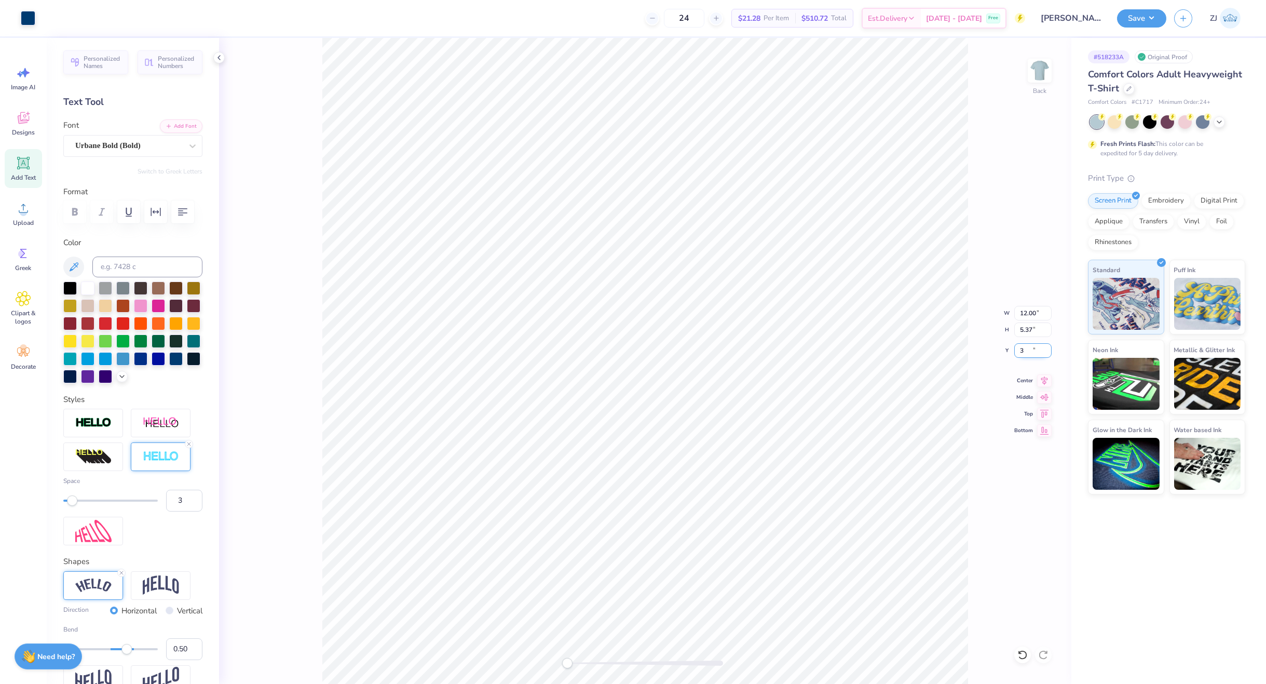
type input "3.00"
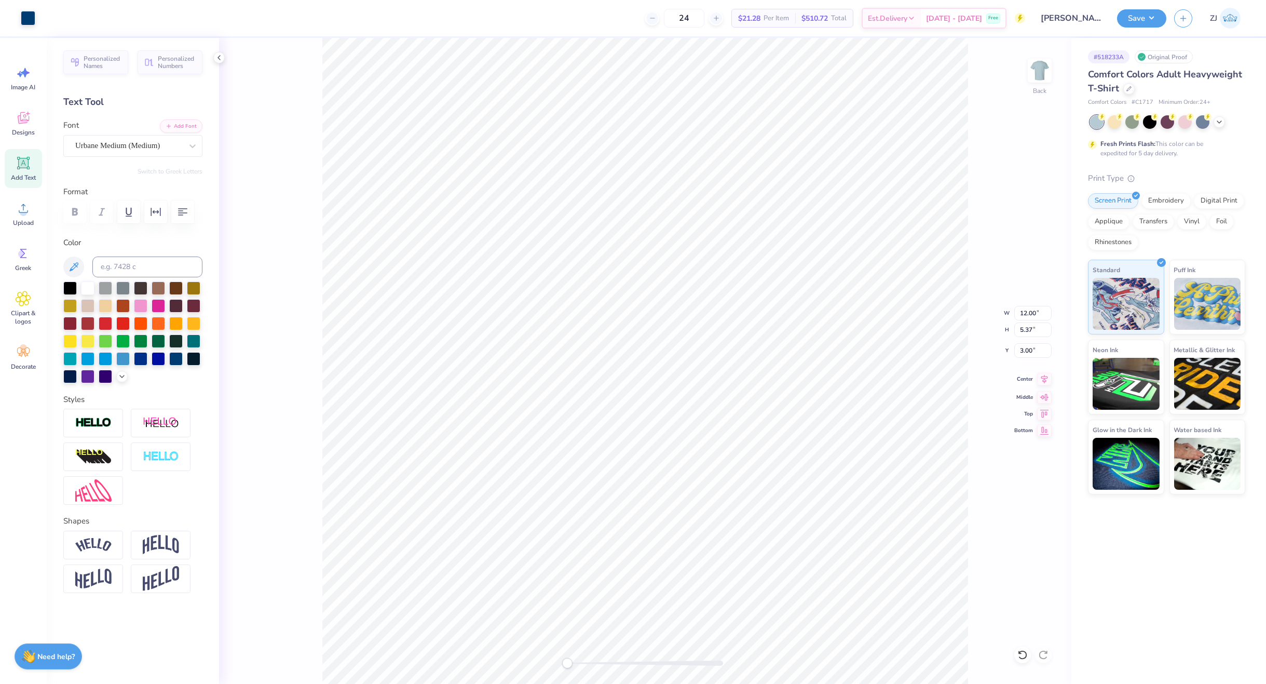
click at [1046, 380] on icon at bounding box center [1044, 379] width 15 height 12
type input "7.95"
type input "0.55"
type input "2.81"
type input "0.36"
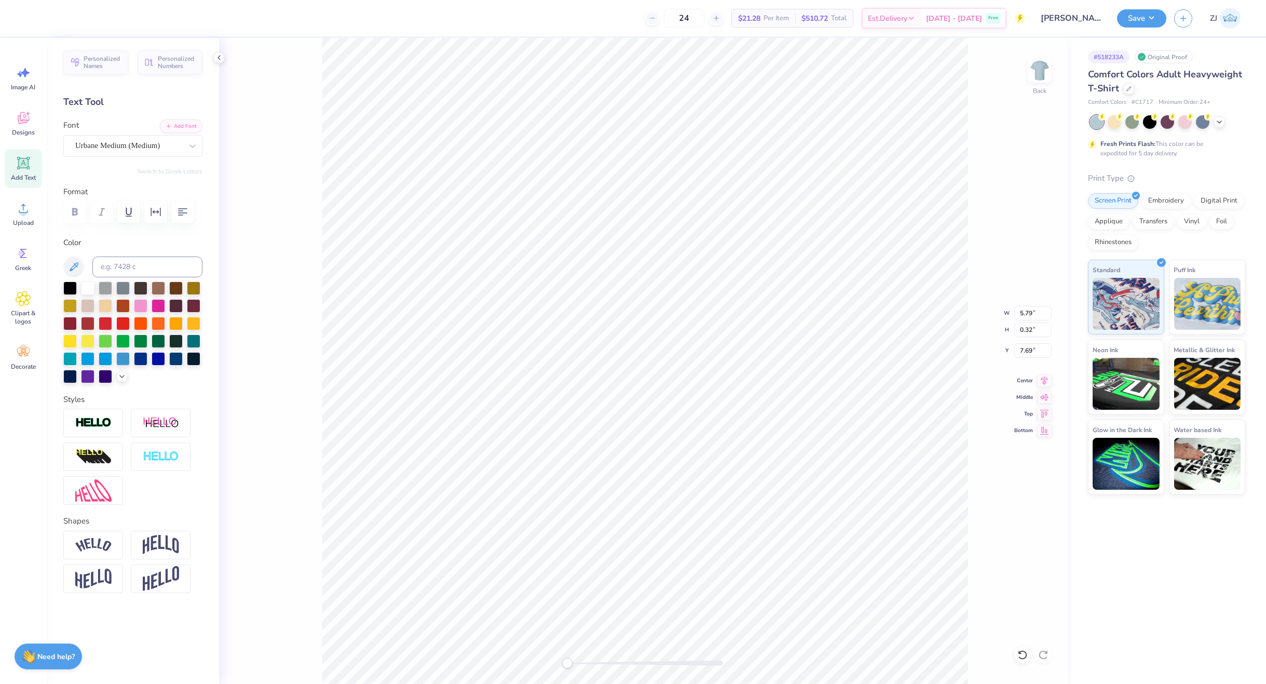
type input "8.01"
click at [1143, 22] on button "Save" at bounding box center [1141, 17] width 49 height 18
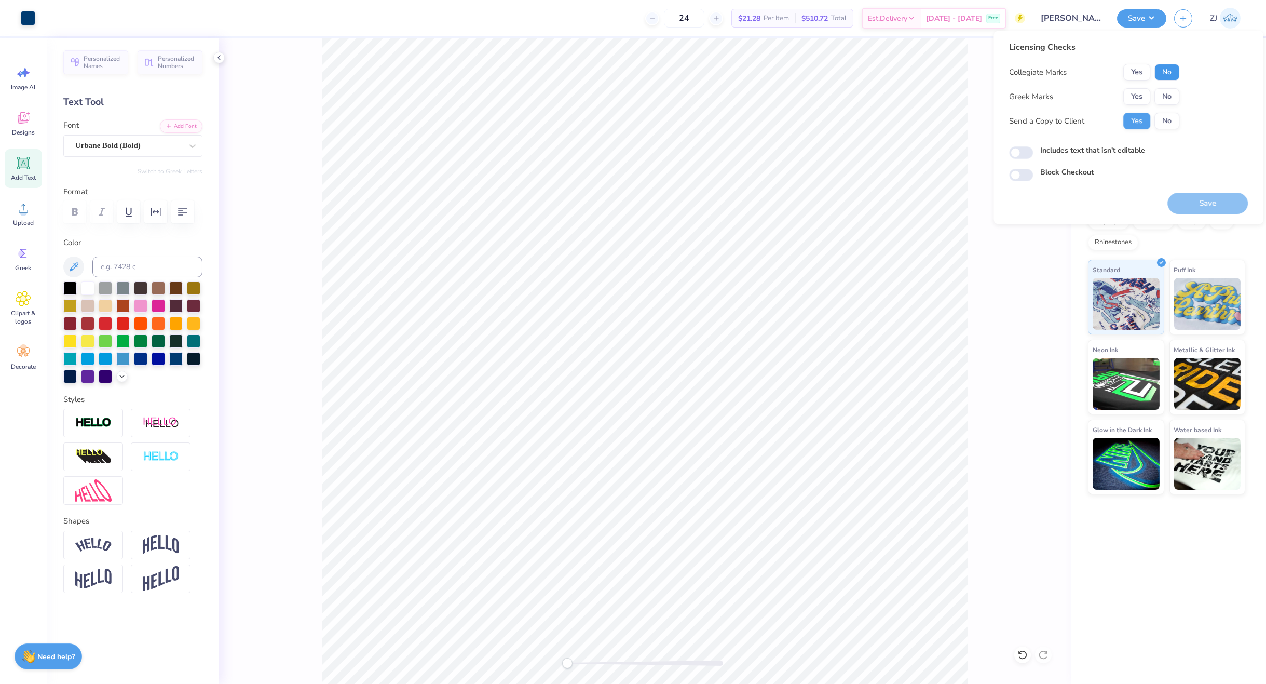
click at [1164, 71] on button "No" at bounding box center [1167, 72] width 25 height 17
click at [1166, 91] on button "No" at bounding box center [1167, 96] width 25 height 17
click at [1199, 204] on button "Save" at bounding box center [1208, 203] width 80 height 21
